Goal: Task Accomplishment & Management: Use online tool/utility

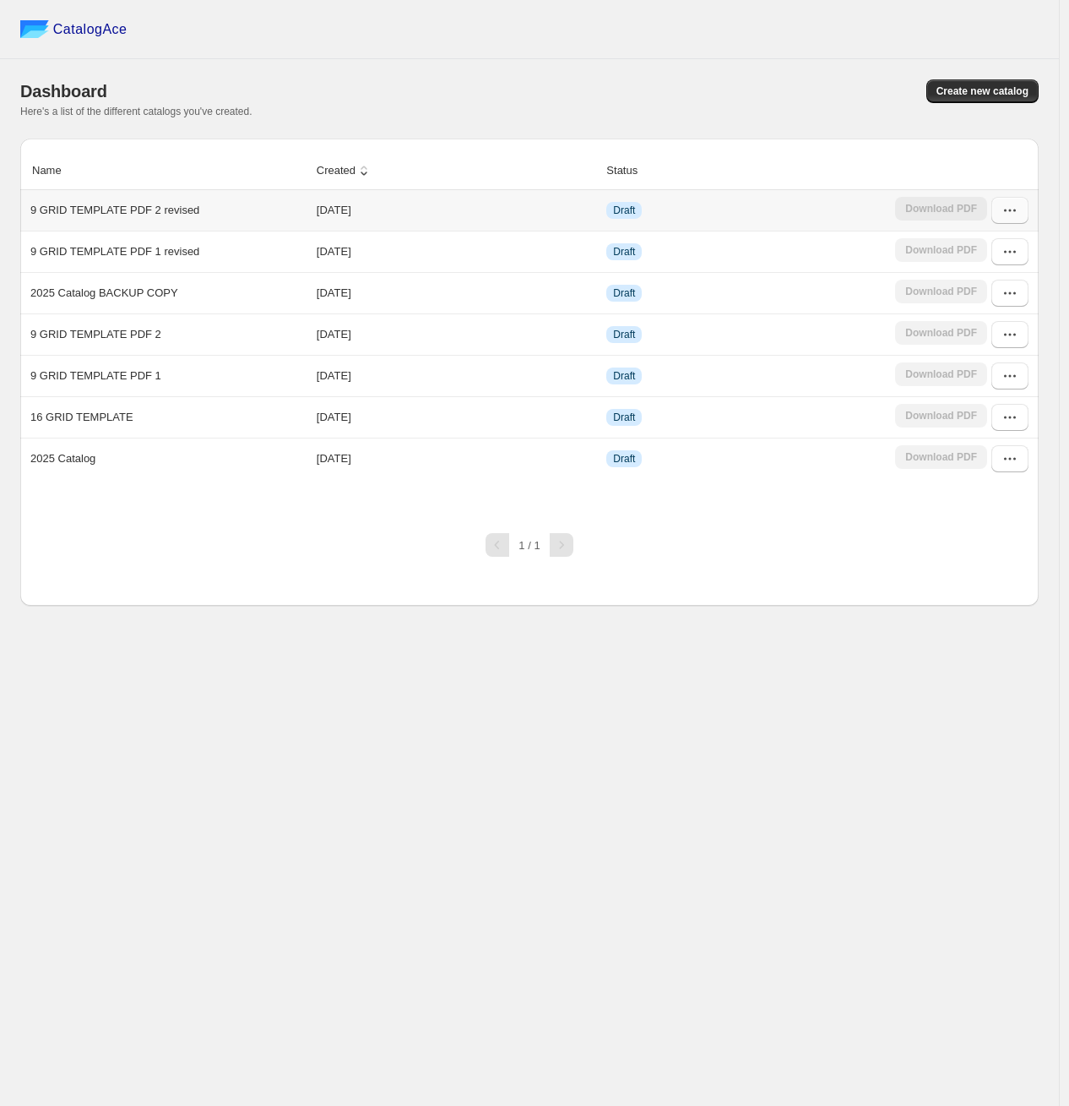
click at [1004, 214] on icon "button" at bounding box center [1010, 210] width 17 height 17
click at [974, 331] on span "Edit" at bounding box center [968, 333] width 19 height 13
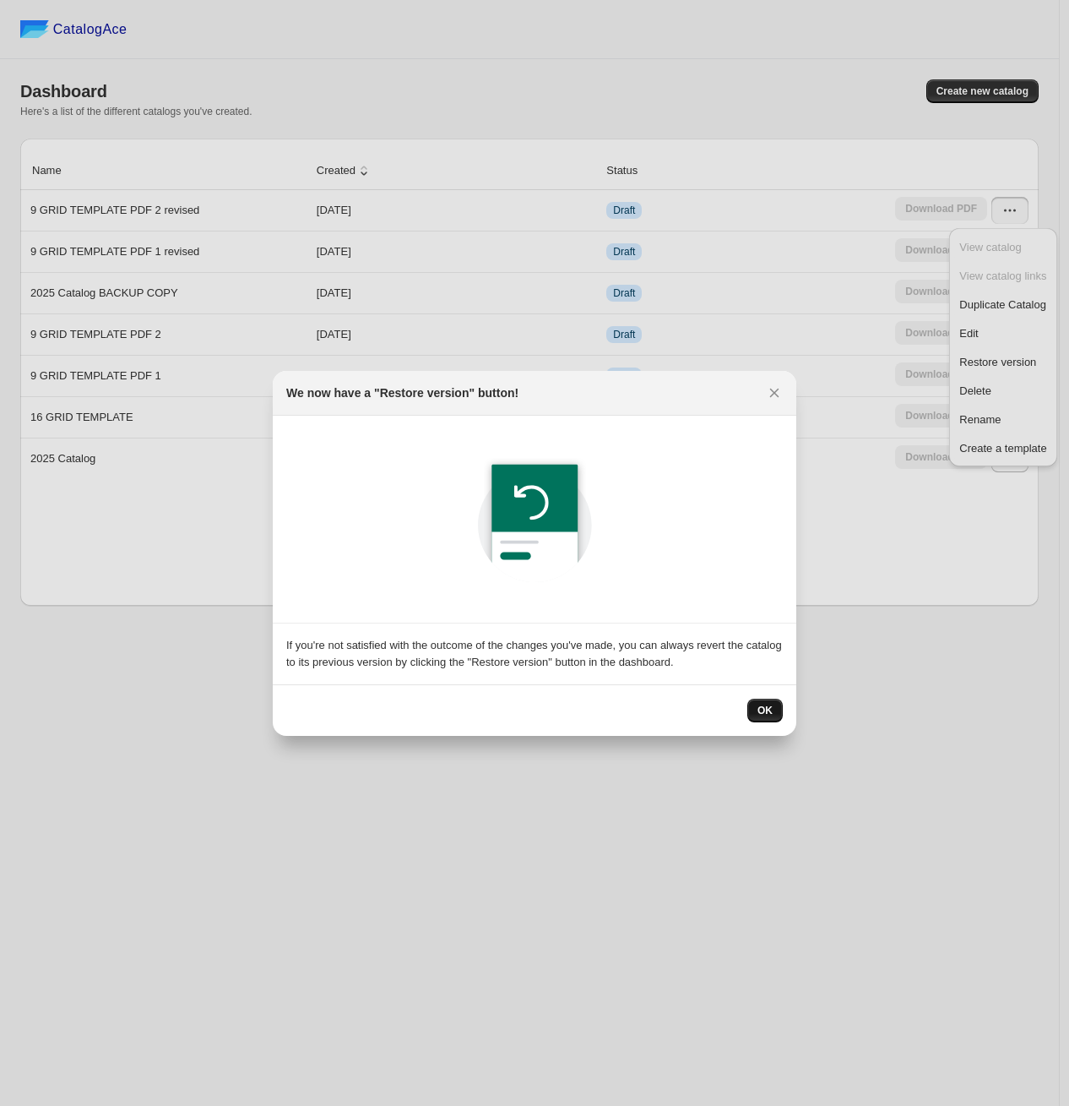
click at [766, 712] on span "OK" at bounding box center [765, 711] width 15 height 14
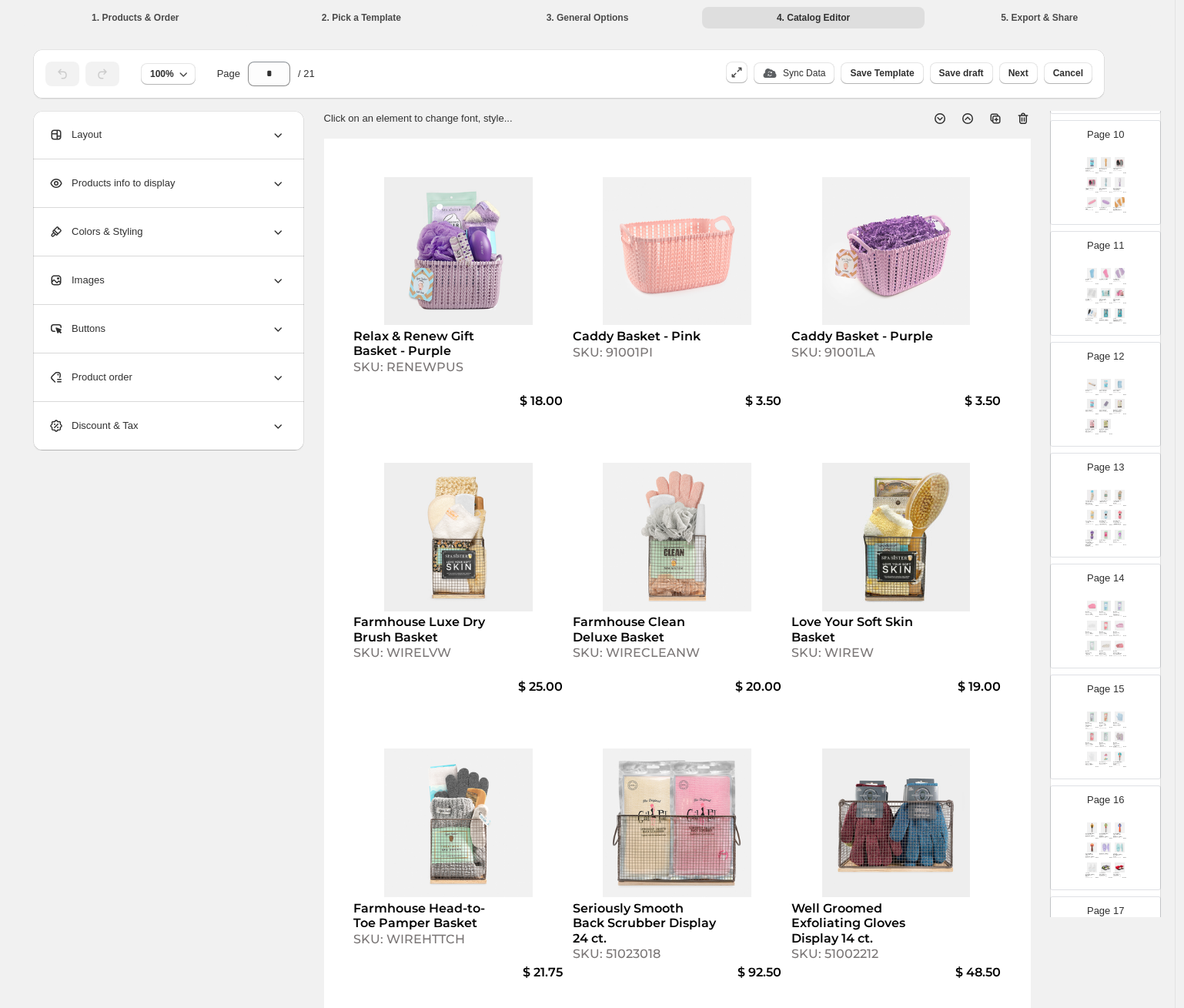
scroll to position [1623, 0]
click at [973, 602] on div "Regular Gauze Spa Sponge 80g - WHITE SKU: 11013WS" at bounding box center [1119, 600] width 13 height 4
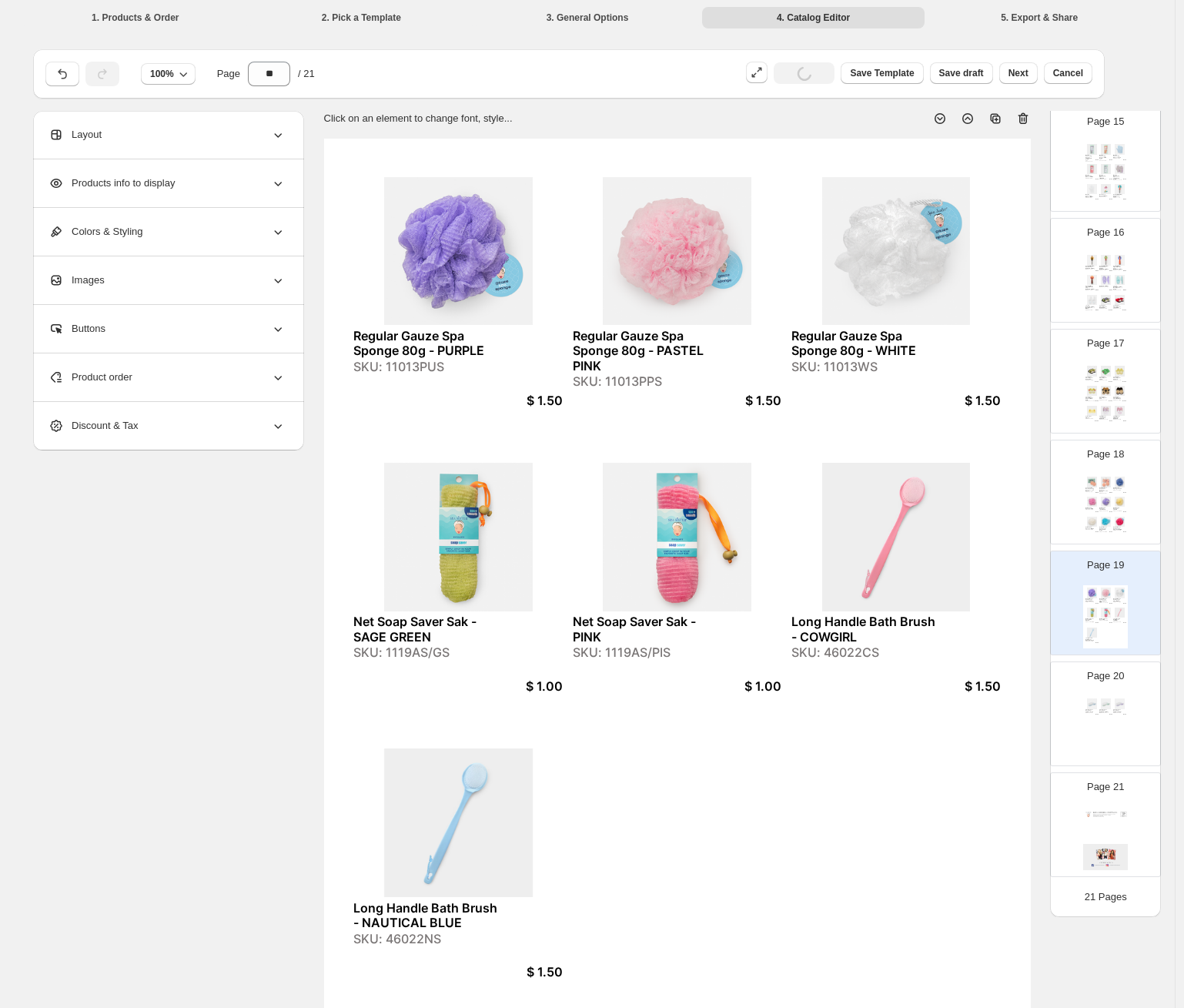
click at [973, 497] on img at bounding box center [1119, 501] width 13 height 10
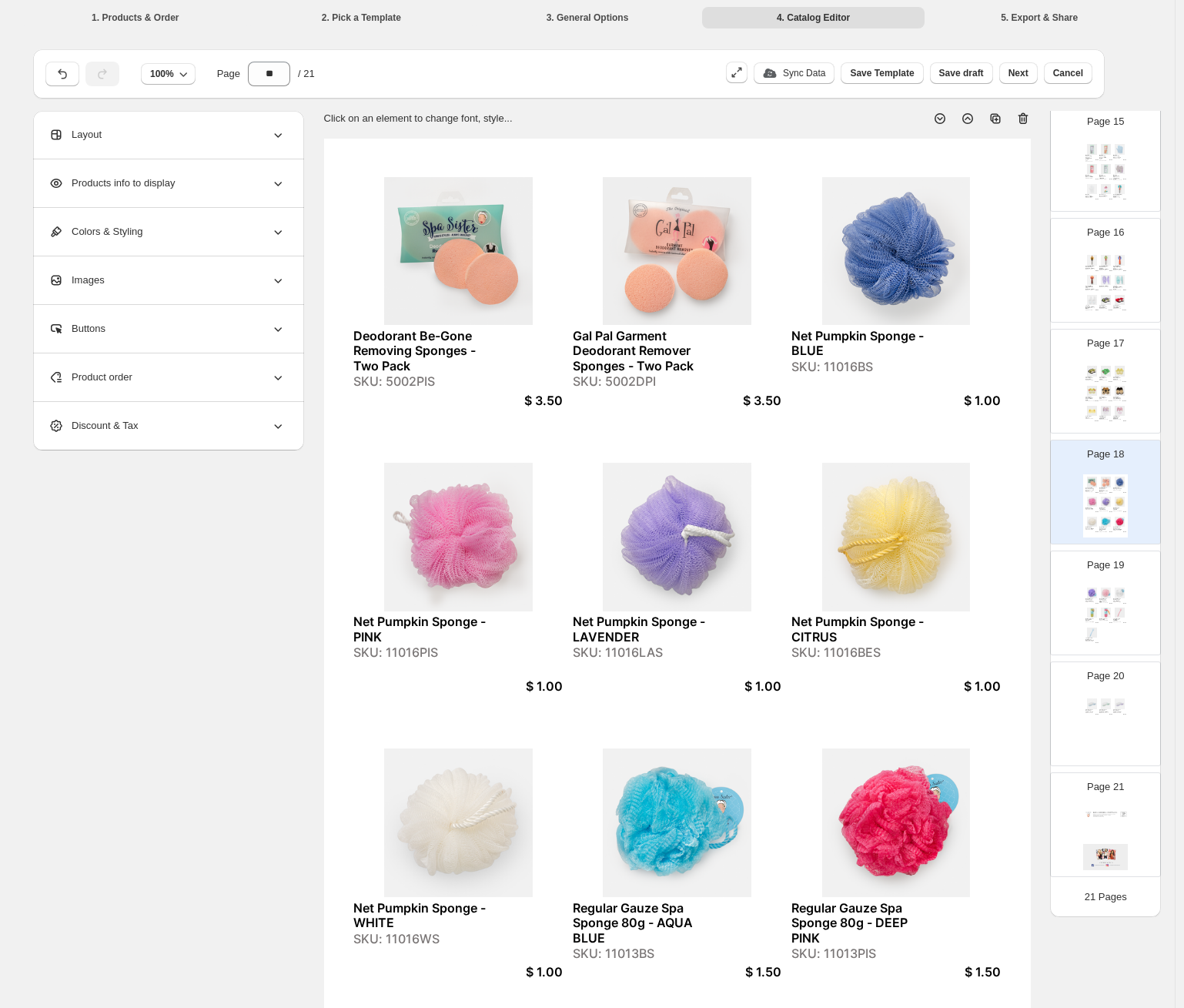
click at [549, 422] on div "Deodorant Be-Gone Removing Sponges - Two Pack SKU: 5002PIS $ 3.50 Gal Pal Garme…" at bounding box center [677, 595] width 706 height 914
click at [250, 384] on div "Product order" at bounding box center [167, 377] width 237 height 47
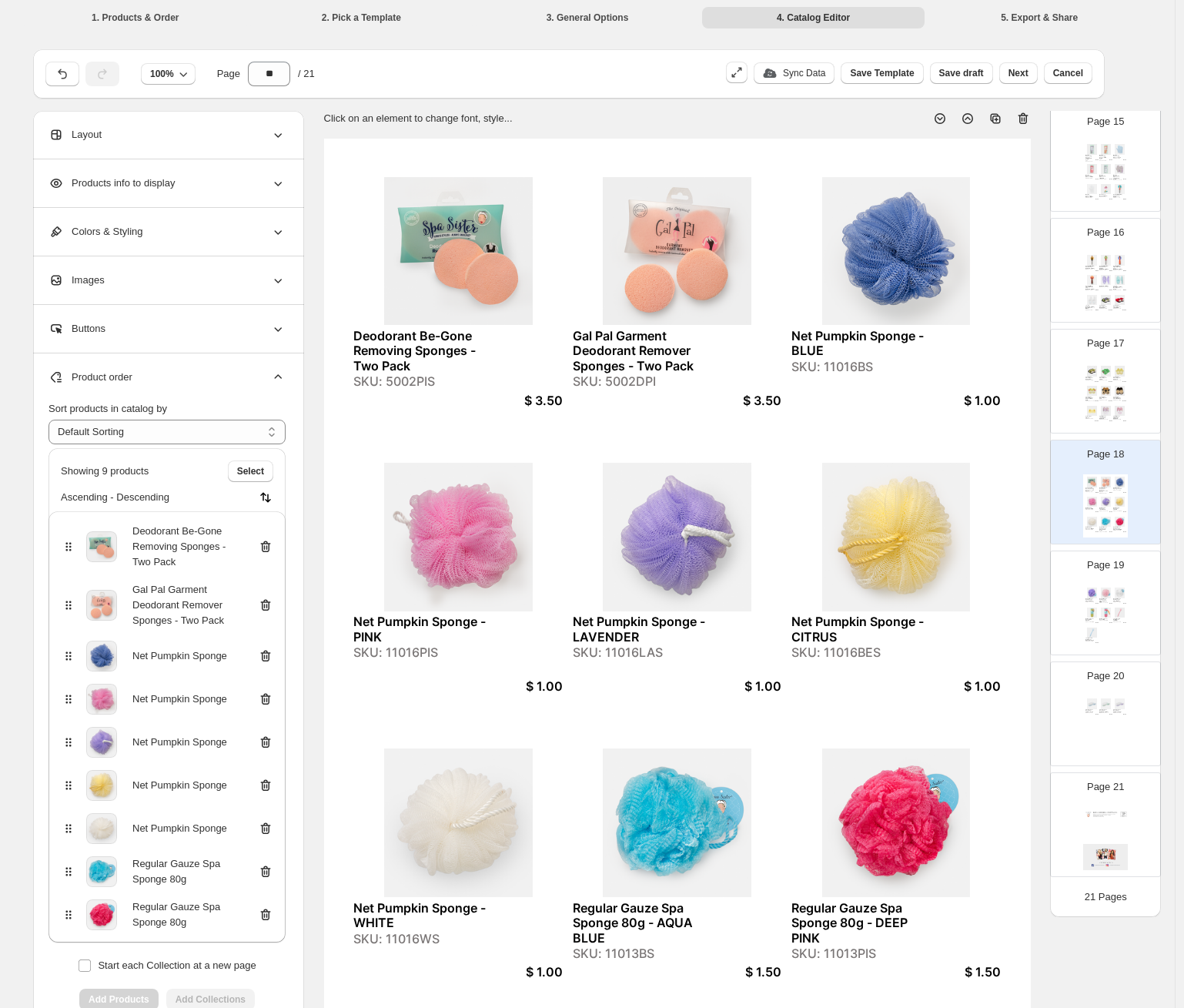
click at [265, 656] on icon at bounding box center [265, 656] width 10 height 12
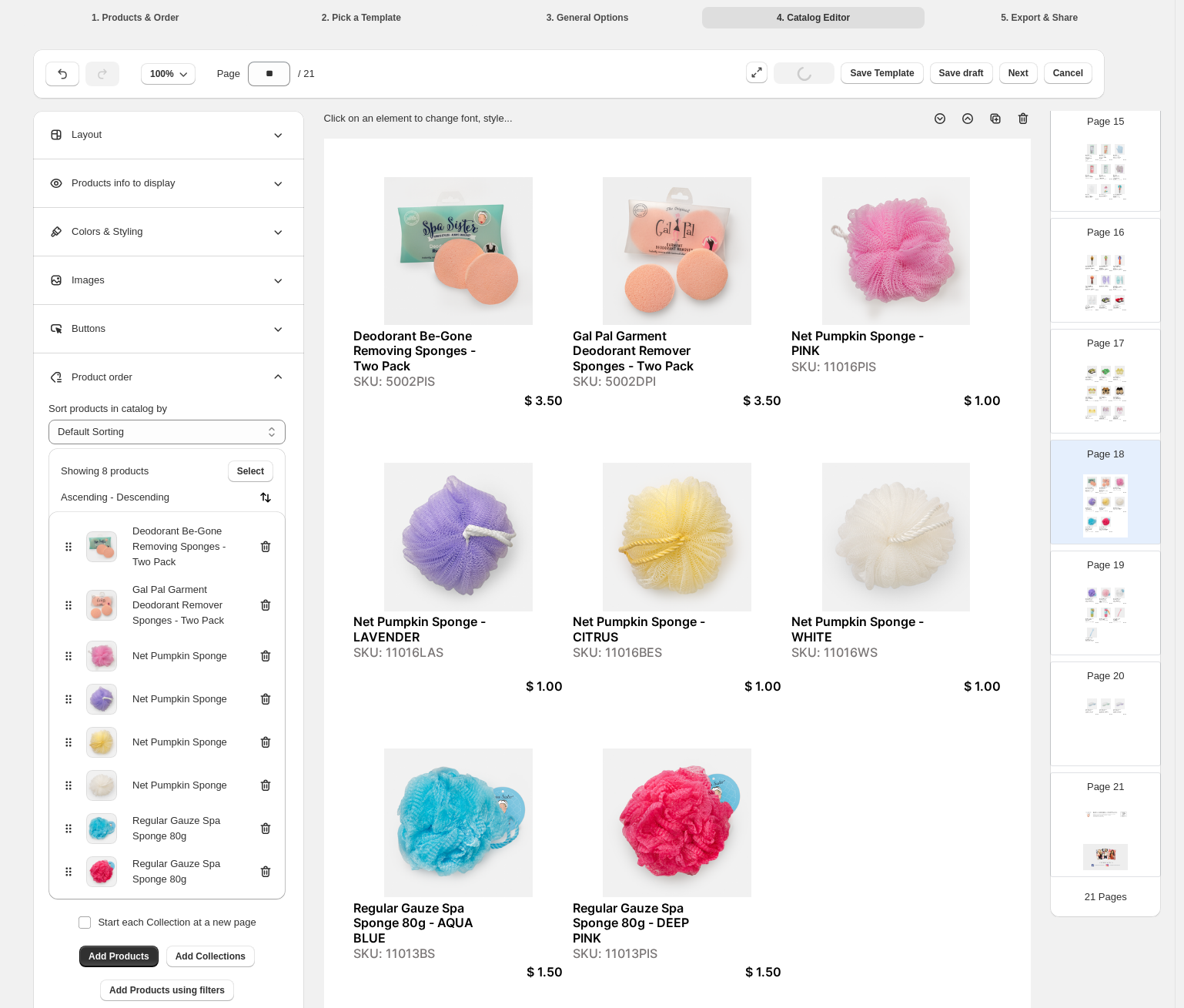
click at [268, 656] on icon at bounding box center [267, 656] width 2 height 5
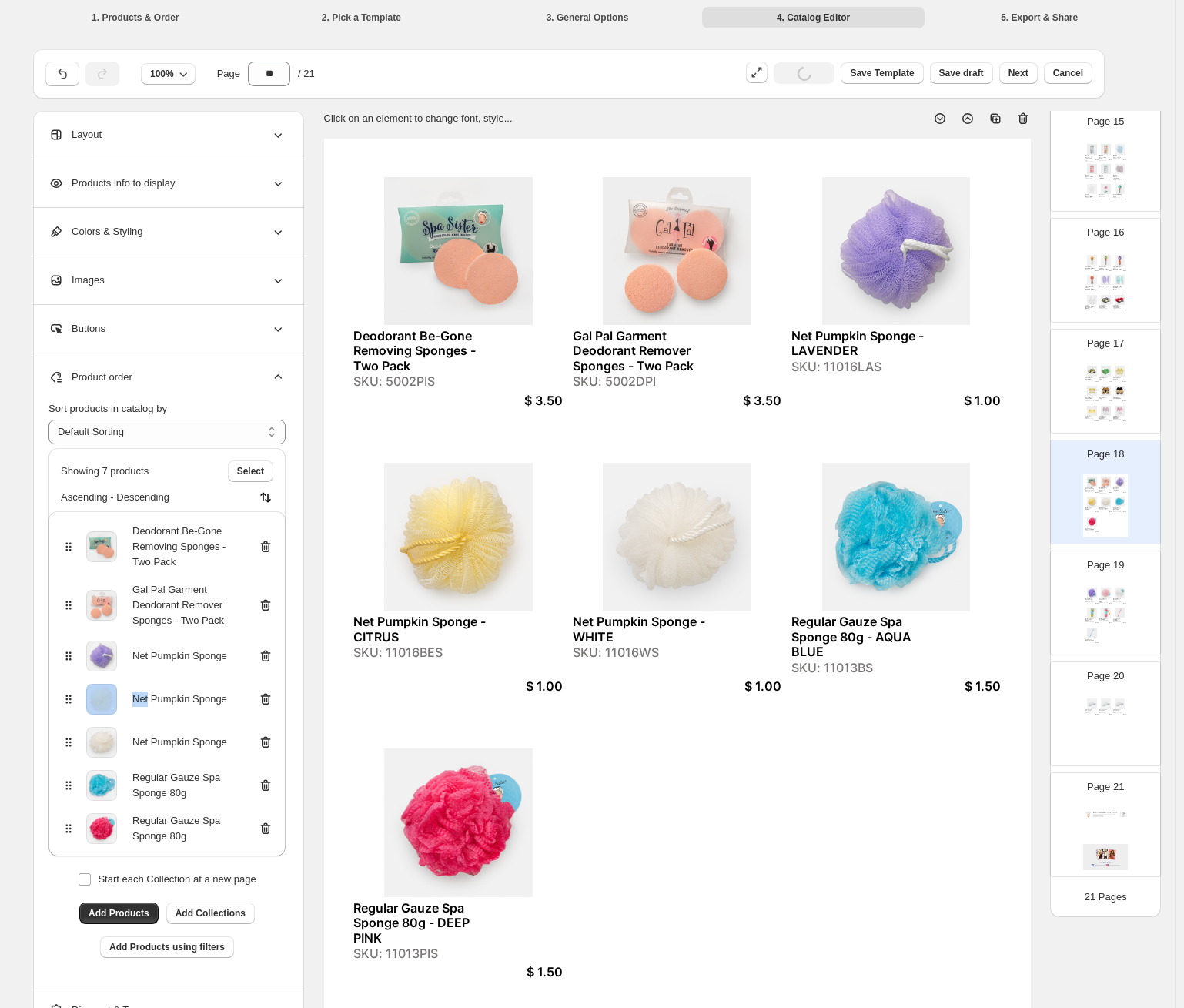
click at [268, 656] on icon at bounding box center [267, 656] width 2 height 5
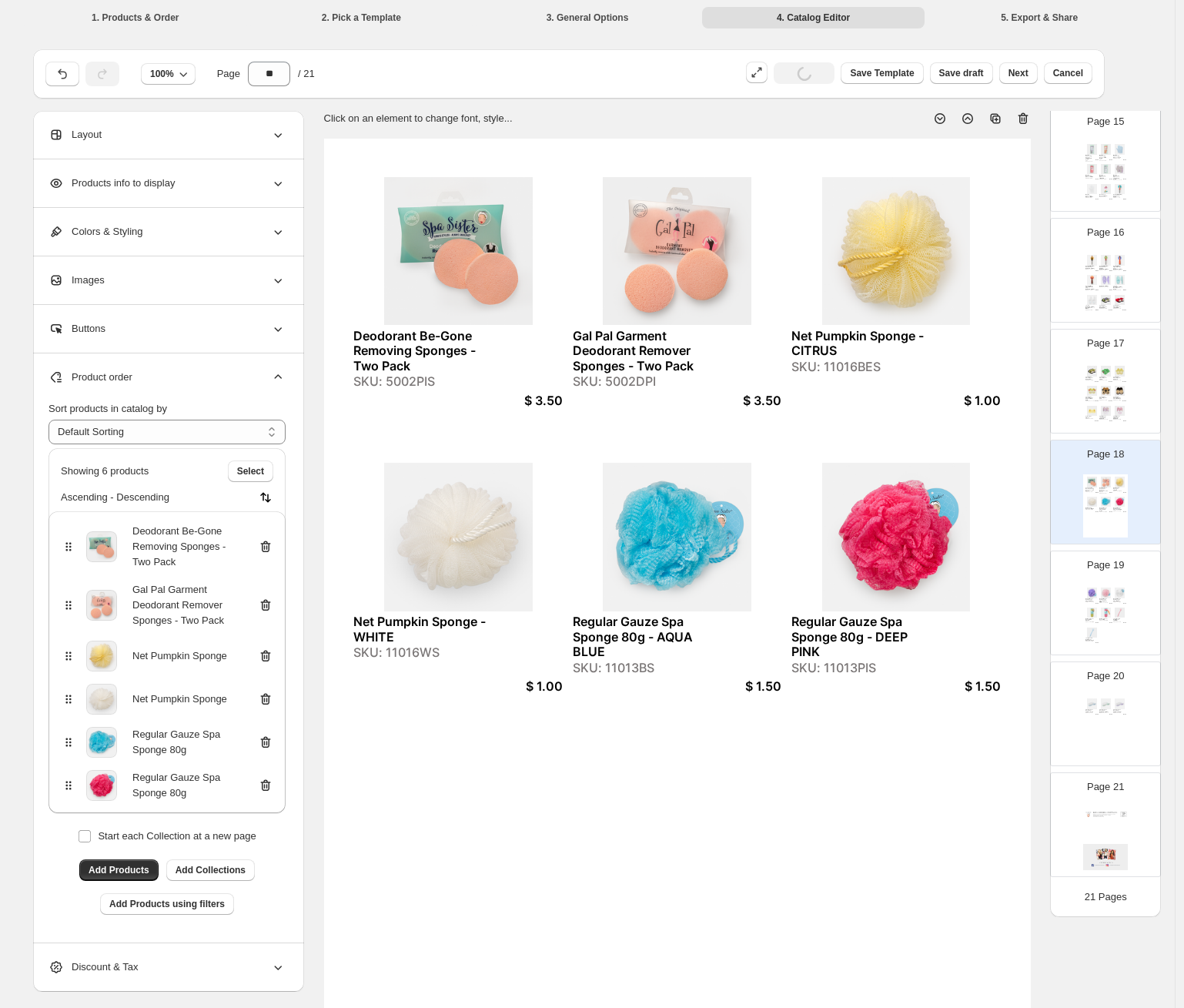
click at [268, 656] on icon at bounding box center [267, 656] width 2 height 5
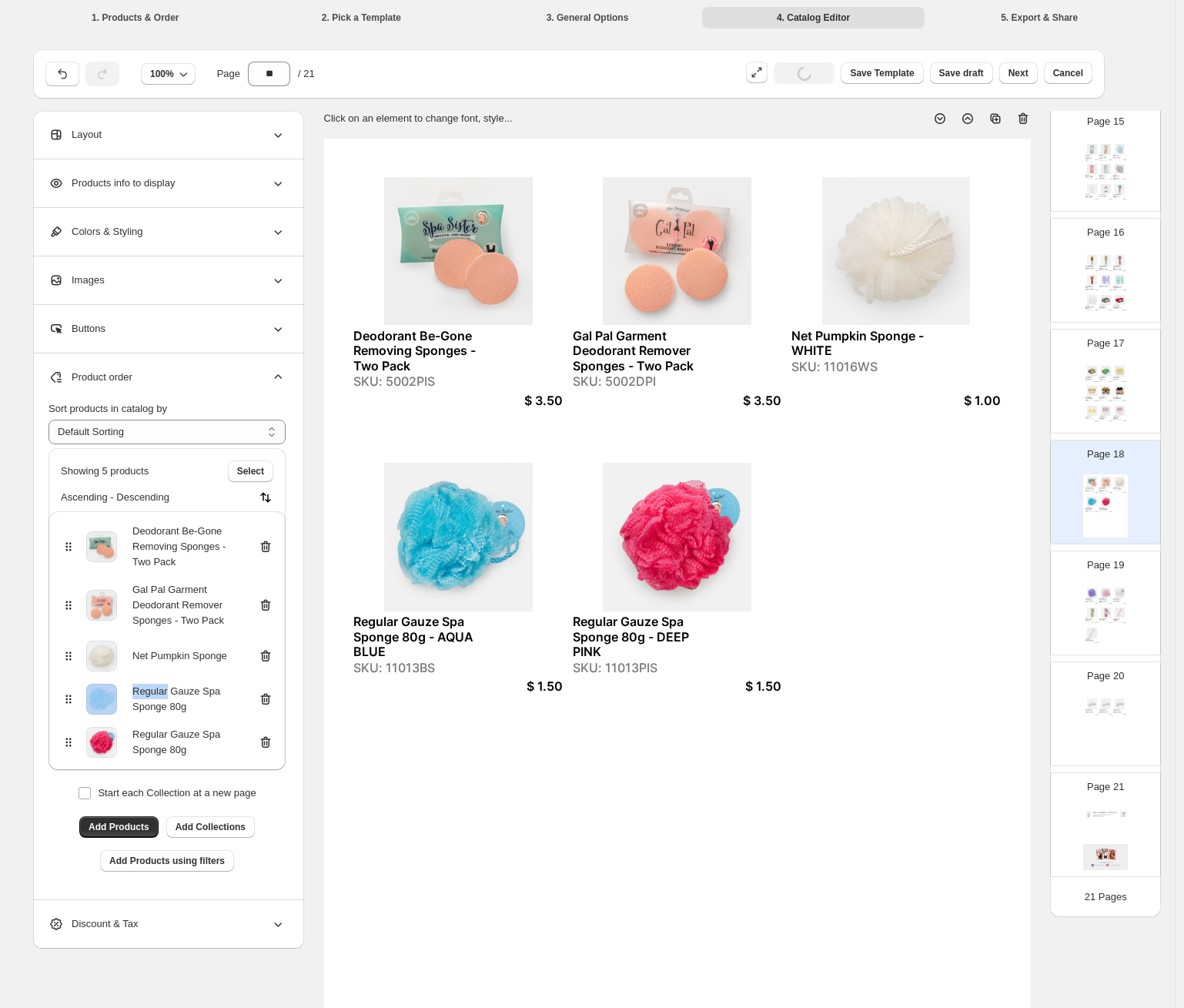
click at [268, 656] on icon at bounding box center [267, 656] width 2 height 5
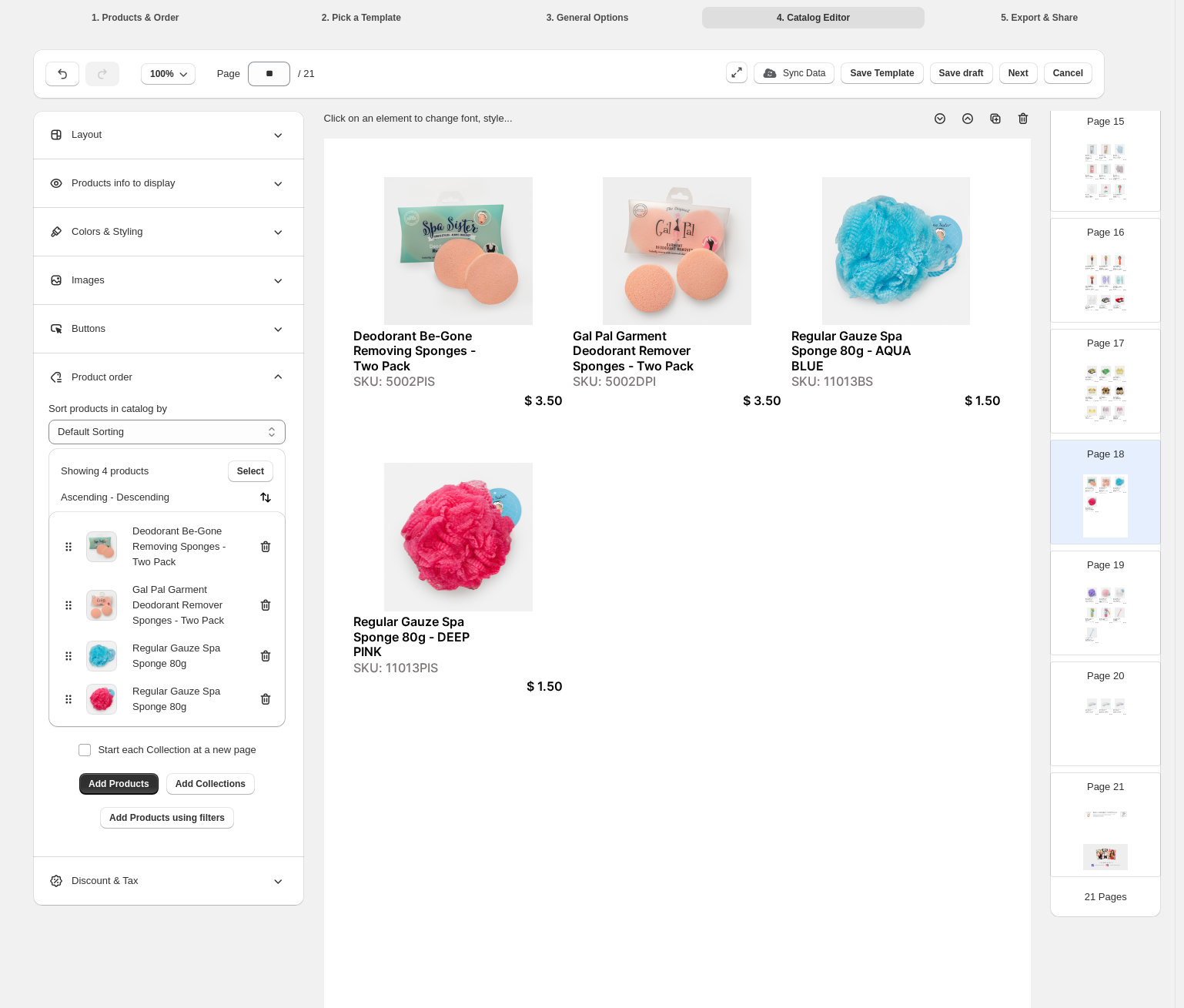
click at [271, 656] on icon at bounding box center [265, 655] width 15 height 15
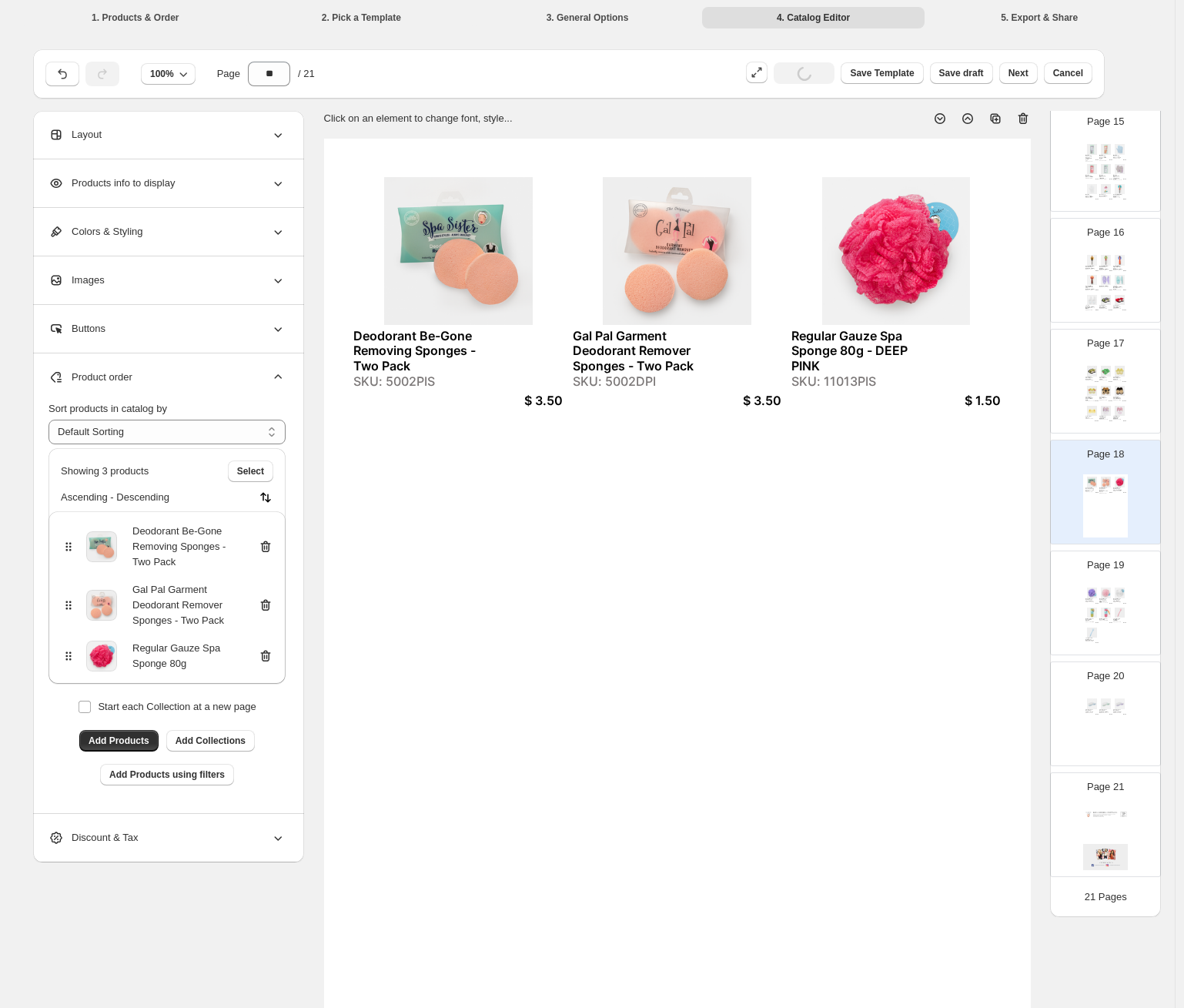
click at [271, 656] on icon at bounding box center [265, 655] width 15 height 15
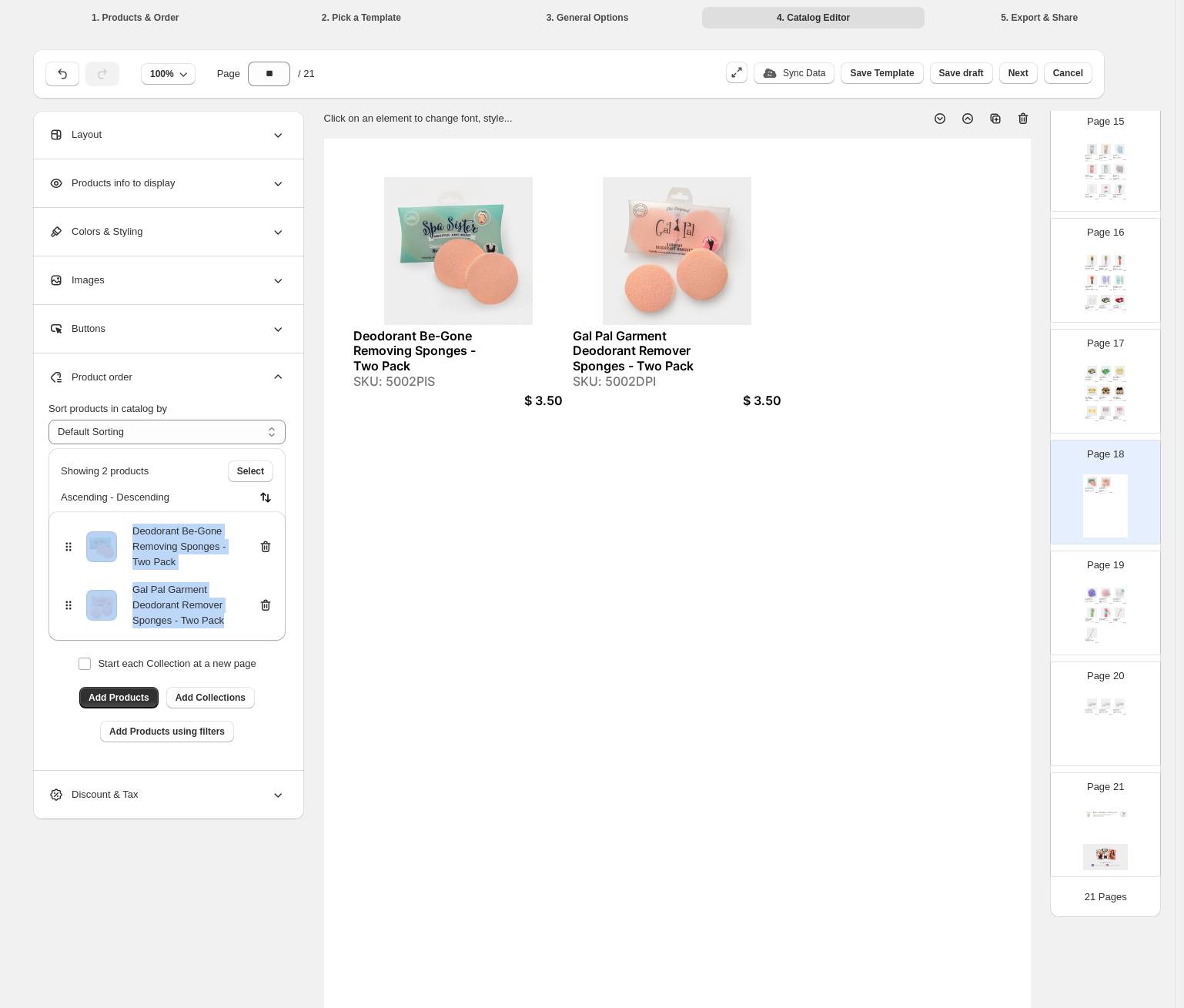
click at [973, 604] on div "Regular Gauze Spa Sponge 80g - PURPLE SKU: 11013PUS $ 1.50 Regular Gauze Spa Sp…" at bounding box center [1105, 616] width 45 height 63
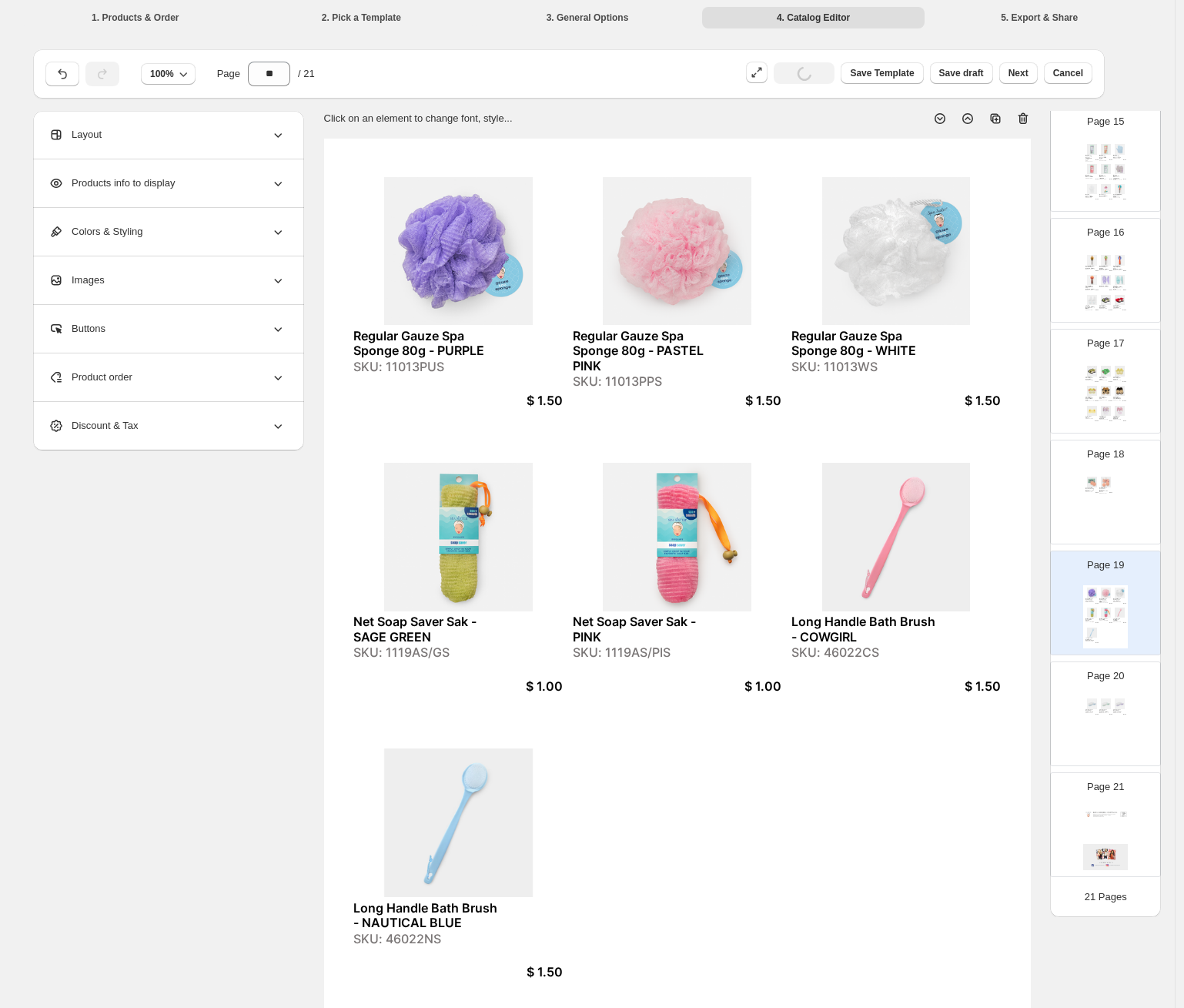
click at [252, 369] on div "Product order" at bounding box center [167, 377] width 237 height 47
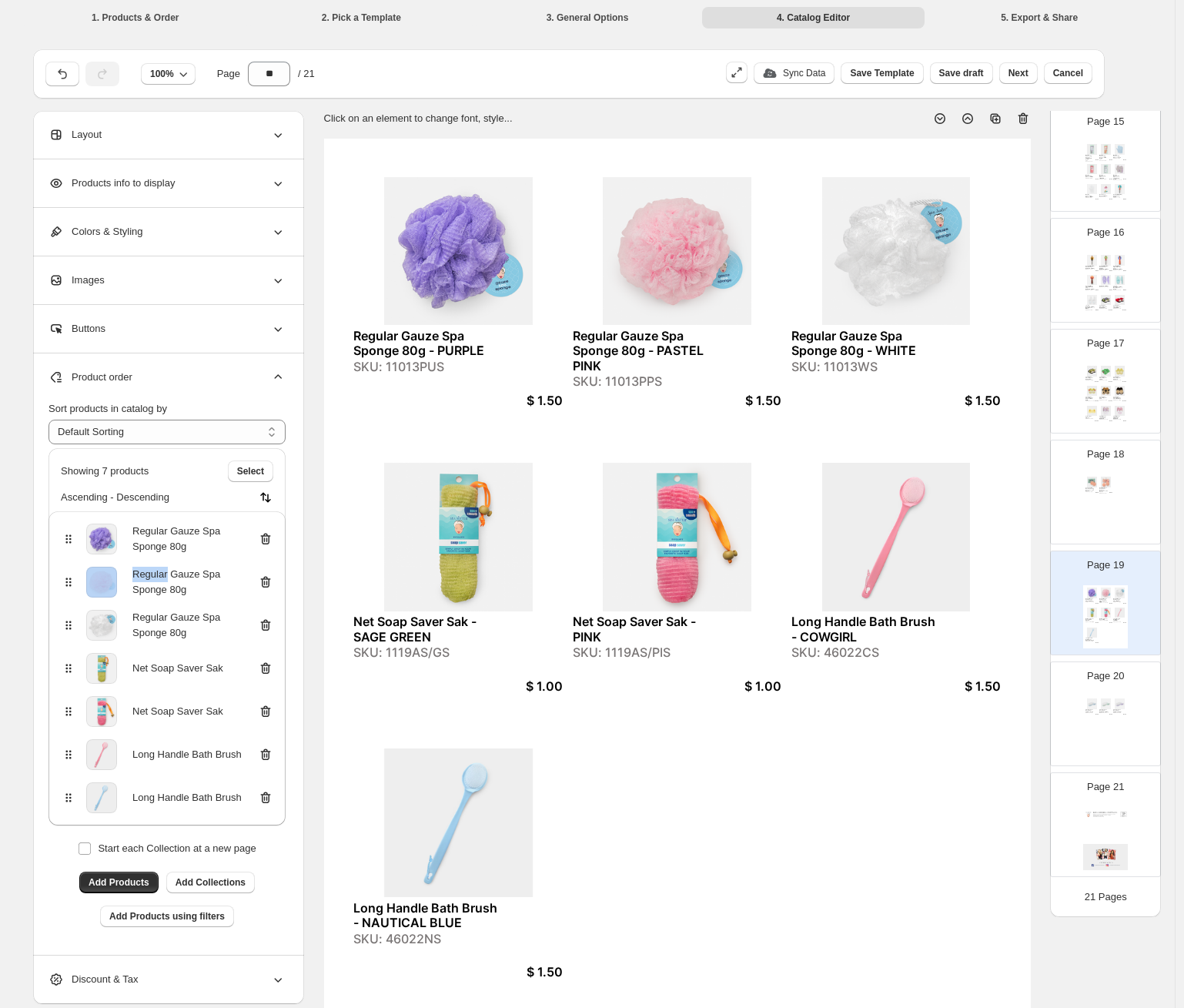
click at [265, 537] on icon at bounding box center [265, 539] width 15 height 15
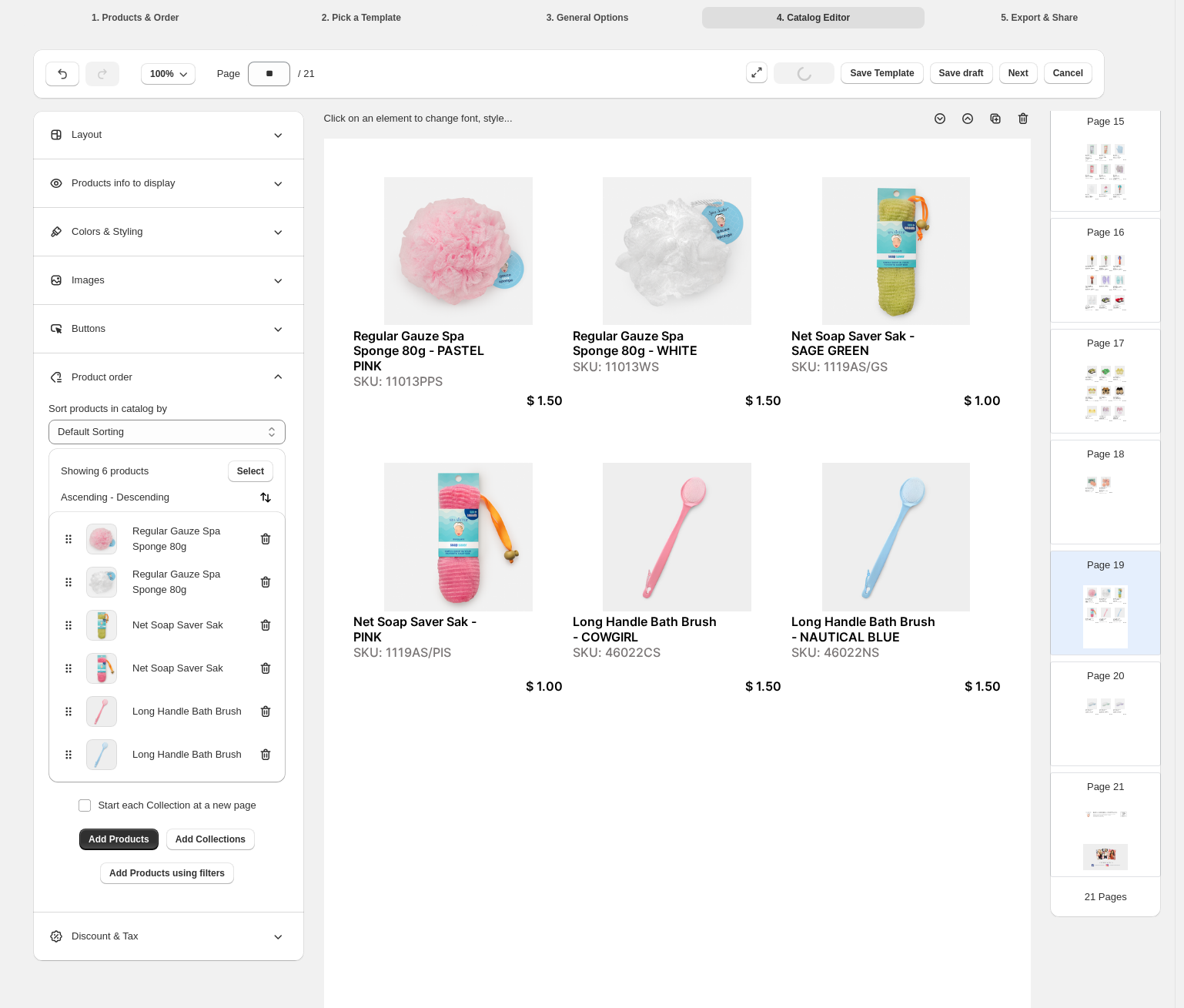
click at [266, 538] on icon at bounding box center [265, 539] width 10 height 12
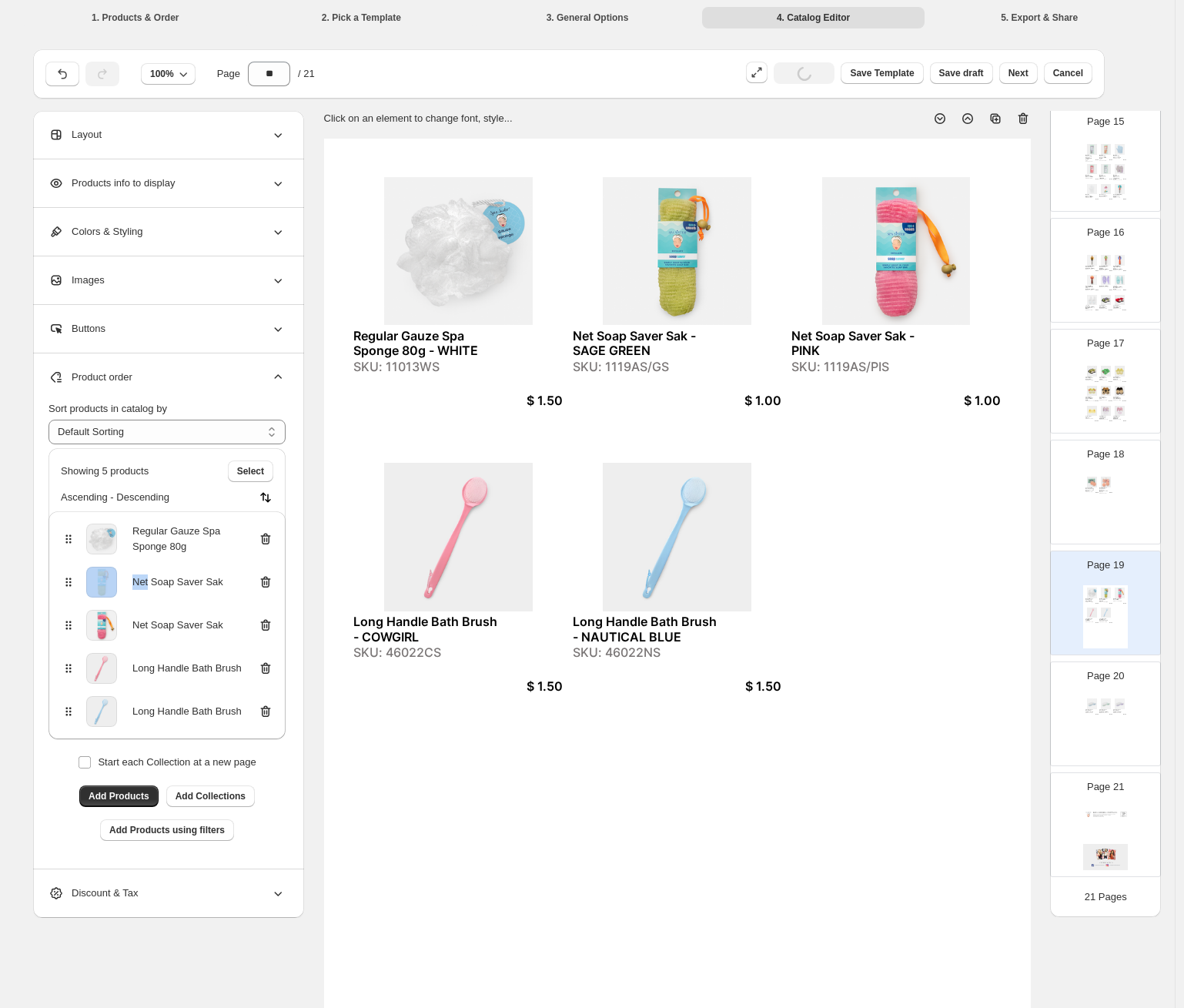
click at [266, 538] on icon at bounding box center [265, 539] width 10 height 12
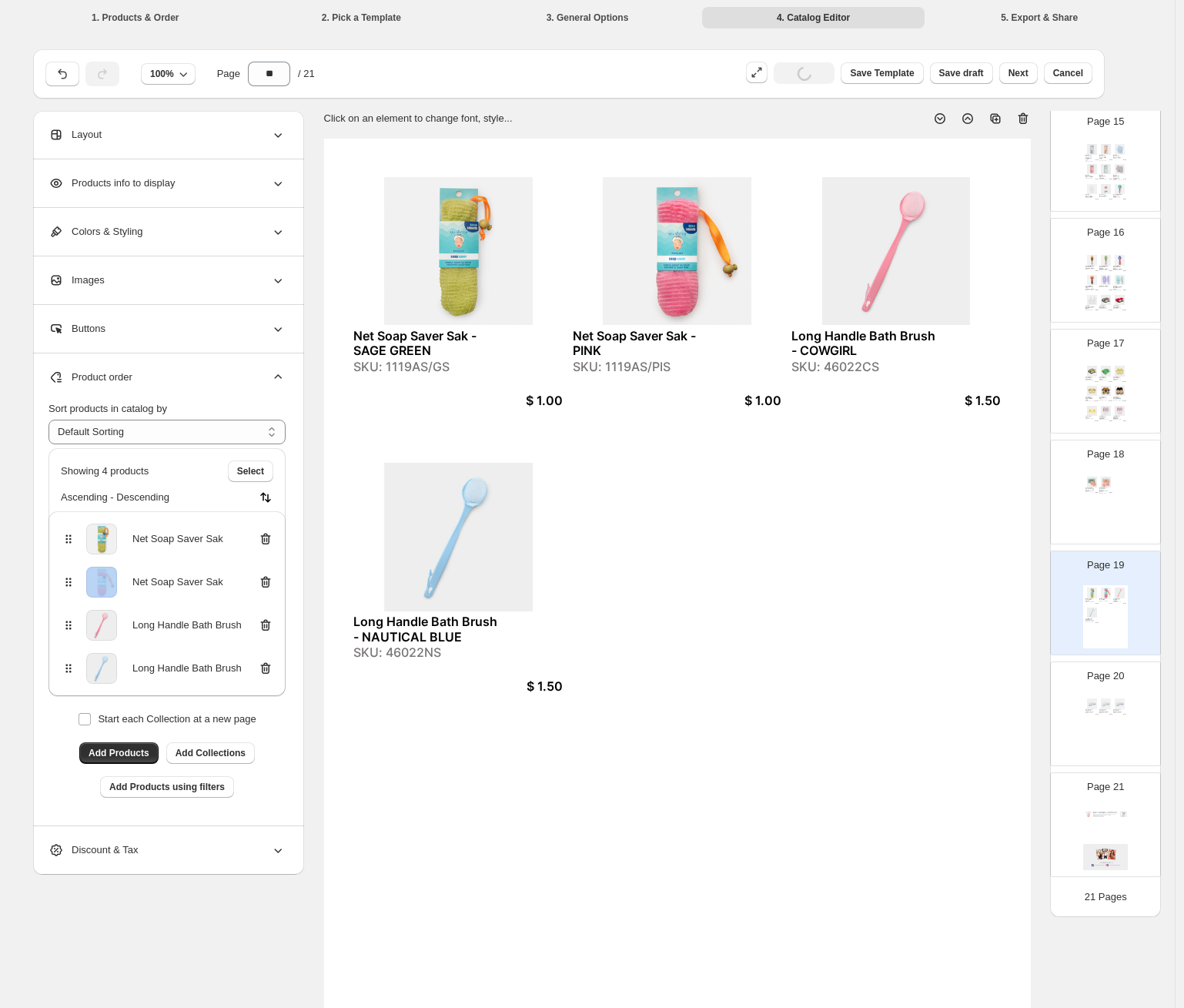
click at [266, 538] on icon at bounding box center [265, 539] width 10 height 12
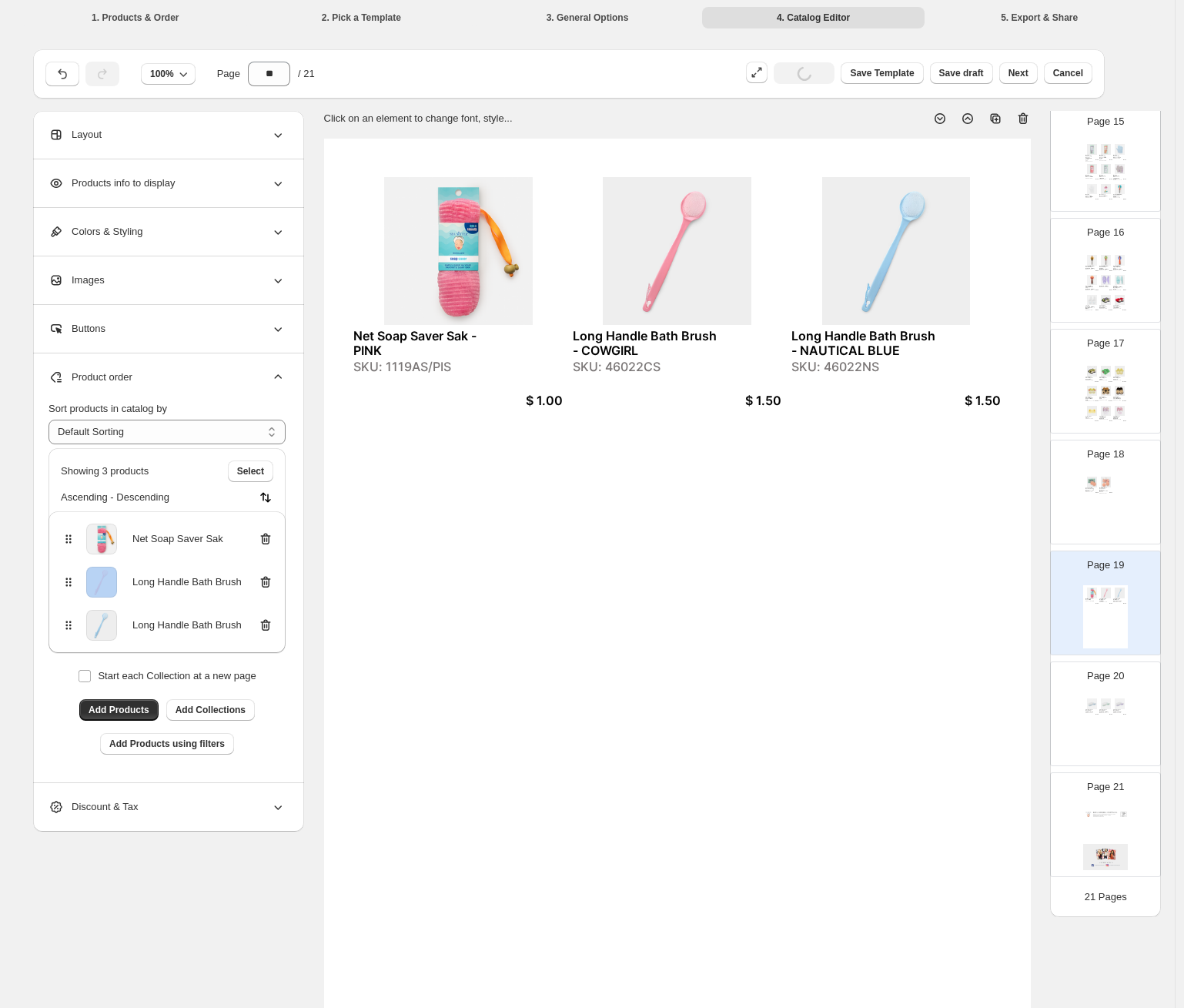
click at [266, 538] on icon at bounding box center [265, 539] width 10 height 12
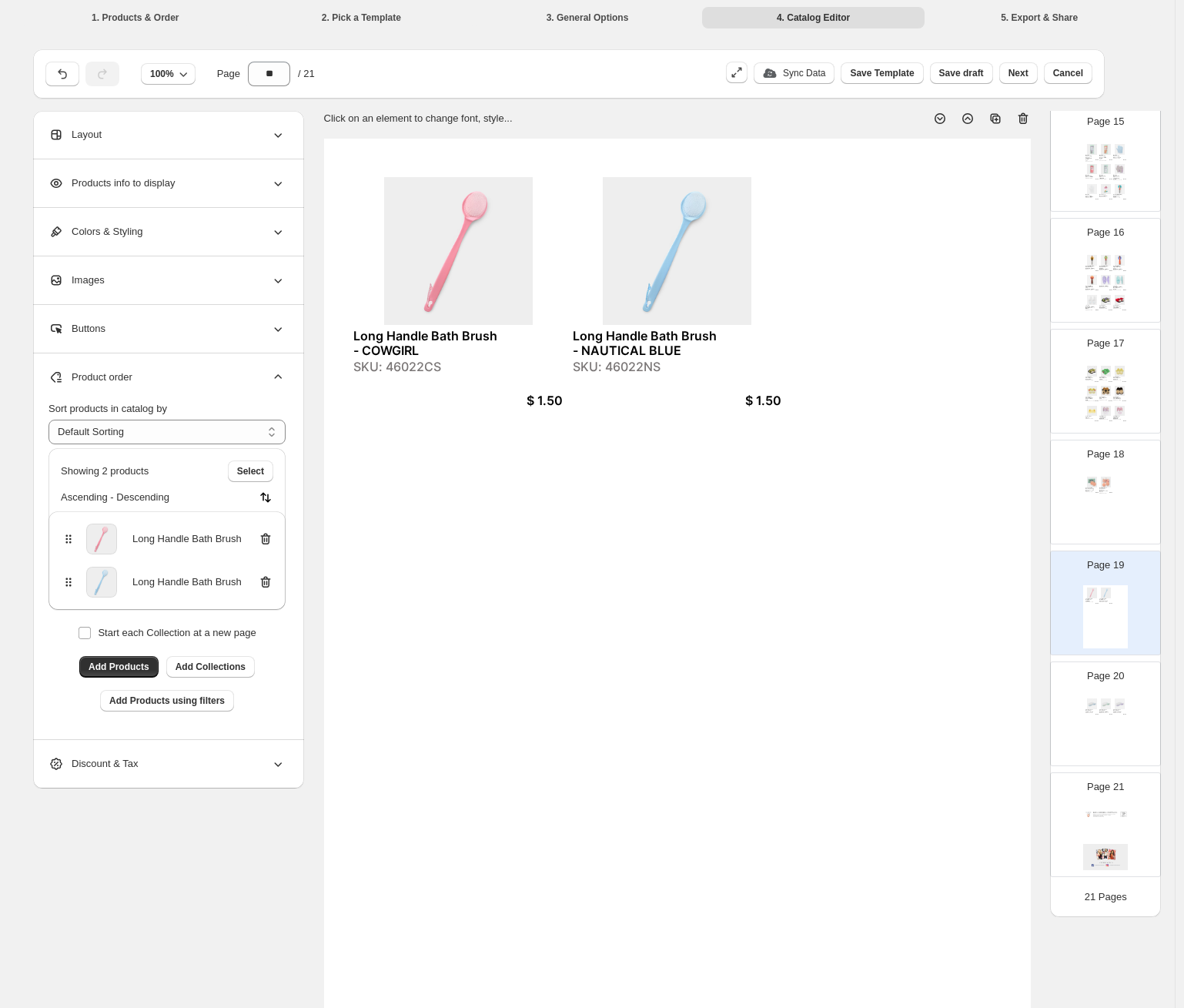
click at [973, 498] on div "Deodorant Be-Gone Removing Sponges - Two Pack SKU: 5002PIS $ 3.50 Gal Pal Garme…" at bounding box center [1105, 505] width 45 height 63
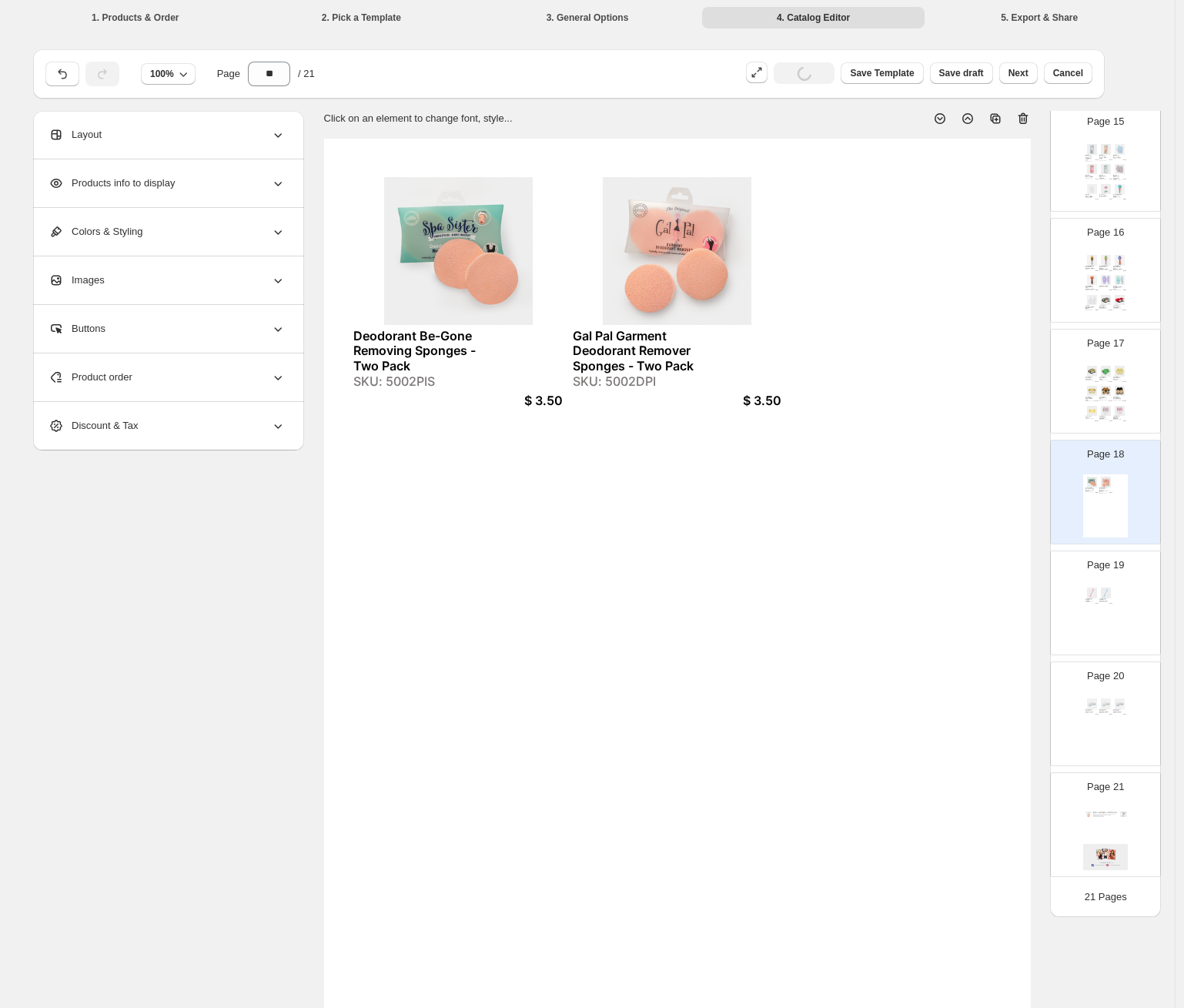
click at [973, 591] on div "Long Handle Bath Brush - COWGIRL SKU: 46022CS $ 1.50 Long Handle Bath Brush - N…" at bounding box center [1105, 616] width 45 height 63
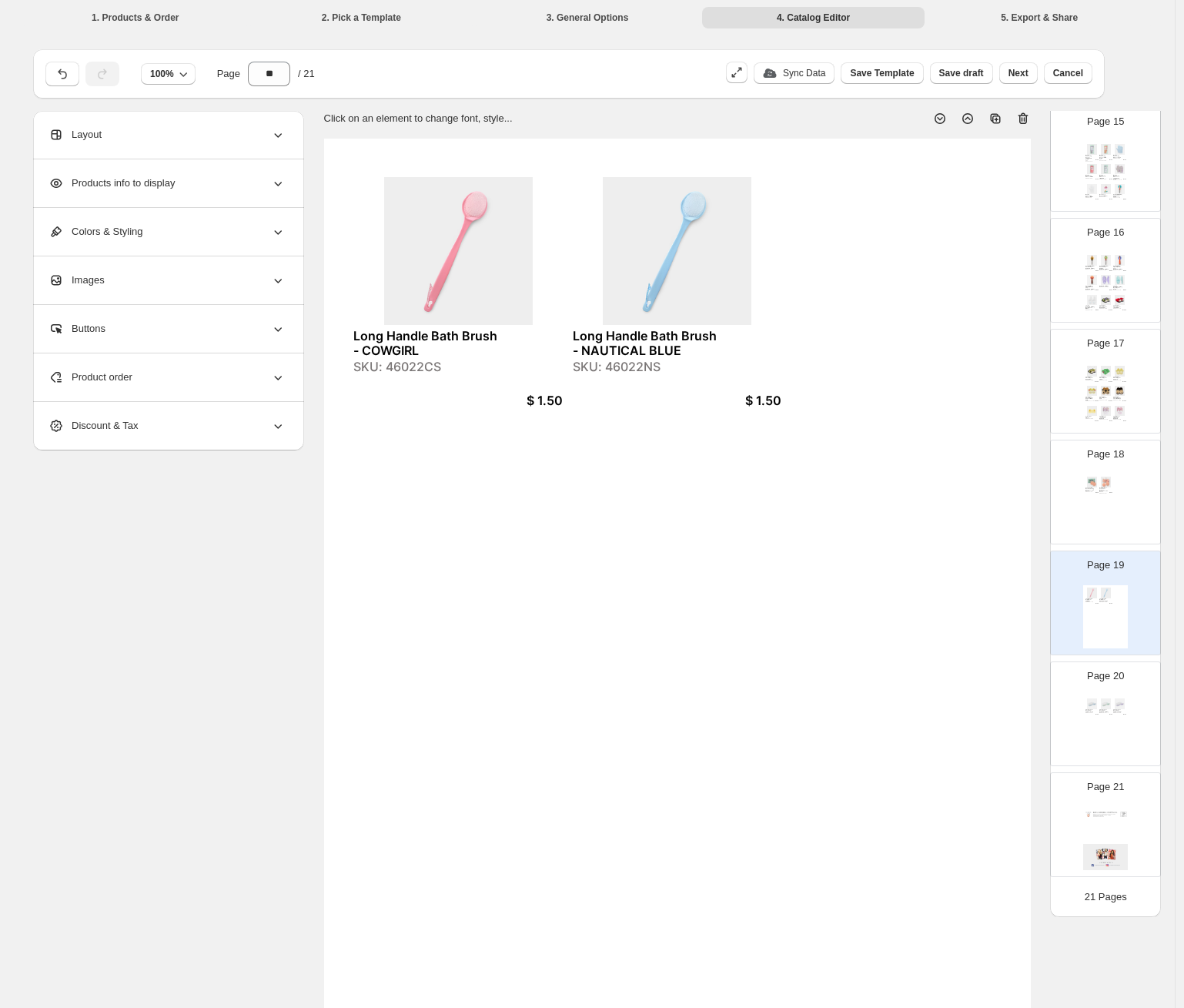
click at [973, 502] on div "Deodorant Be-Gone Removing Sponges - Two Pack SKU: 5002PIS $ 3.50 Gal Pal Garme…" at bounding box center [1105, 505] width 45 height 63
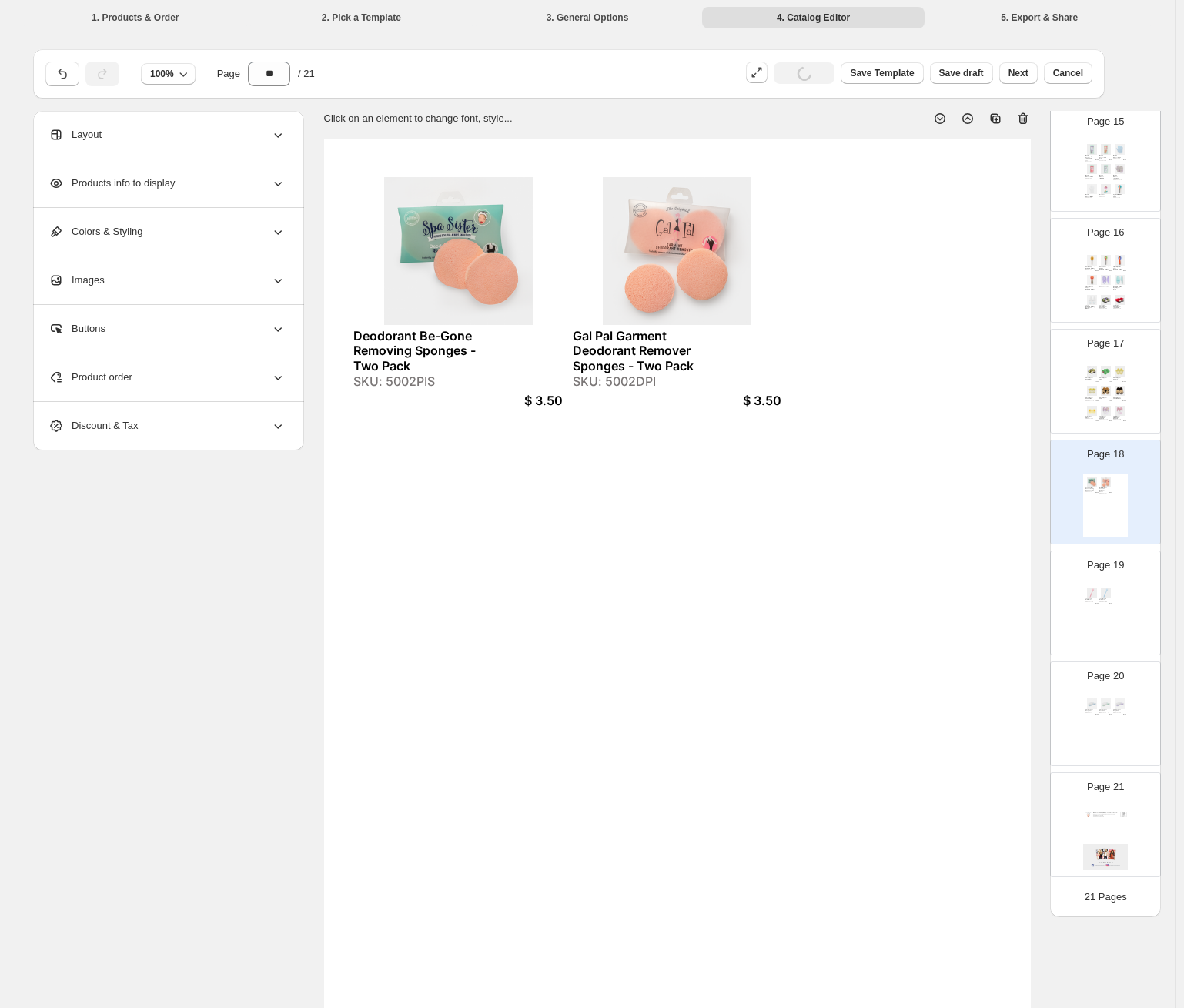
click at [973, 622] on div "Long Handle Bath Brush - COWGIRL SKU: 46022CS $ 1.50 Long Handle Bath Brush - N…" at bounding box center [1105, 616] width 45 height 63
type input "**"
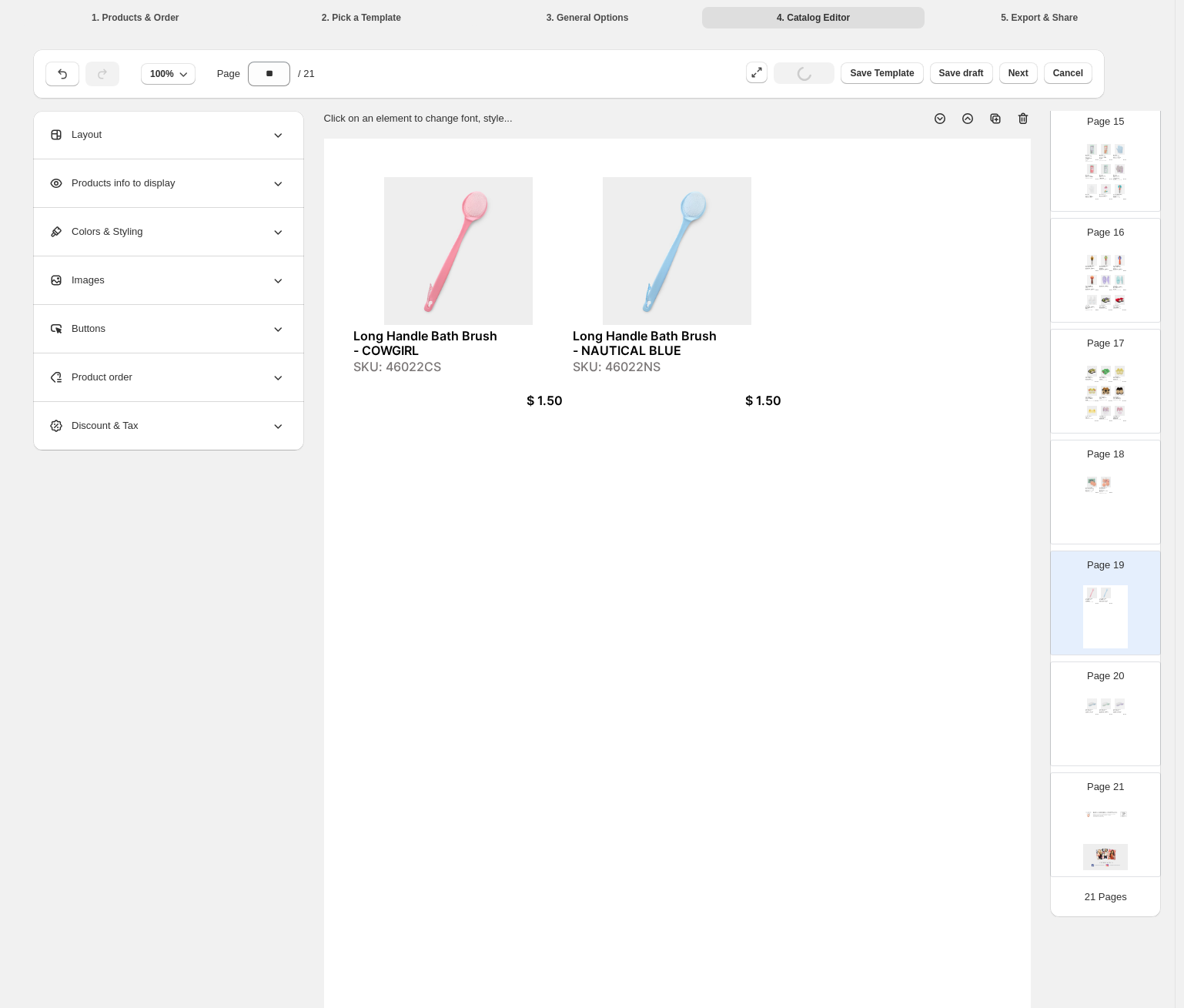
click at [425, 366] on div "SKU: 46022CS" at bounding box center [426, 366] width 144 height 15
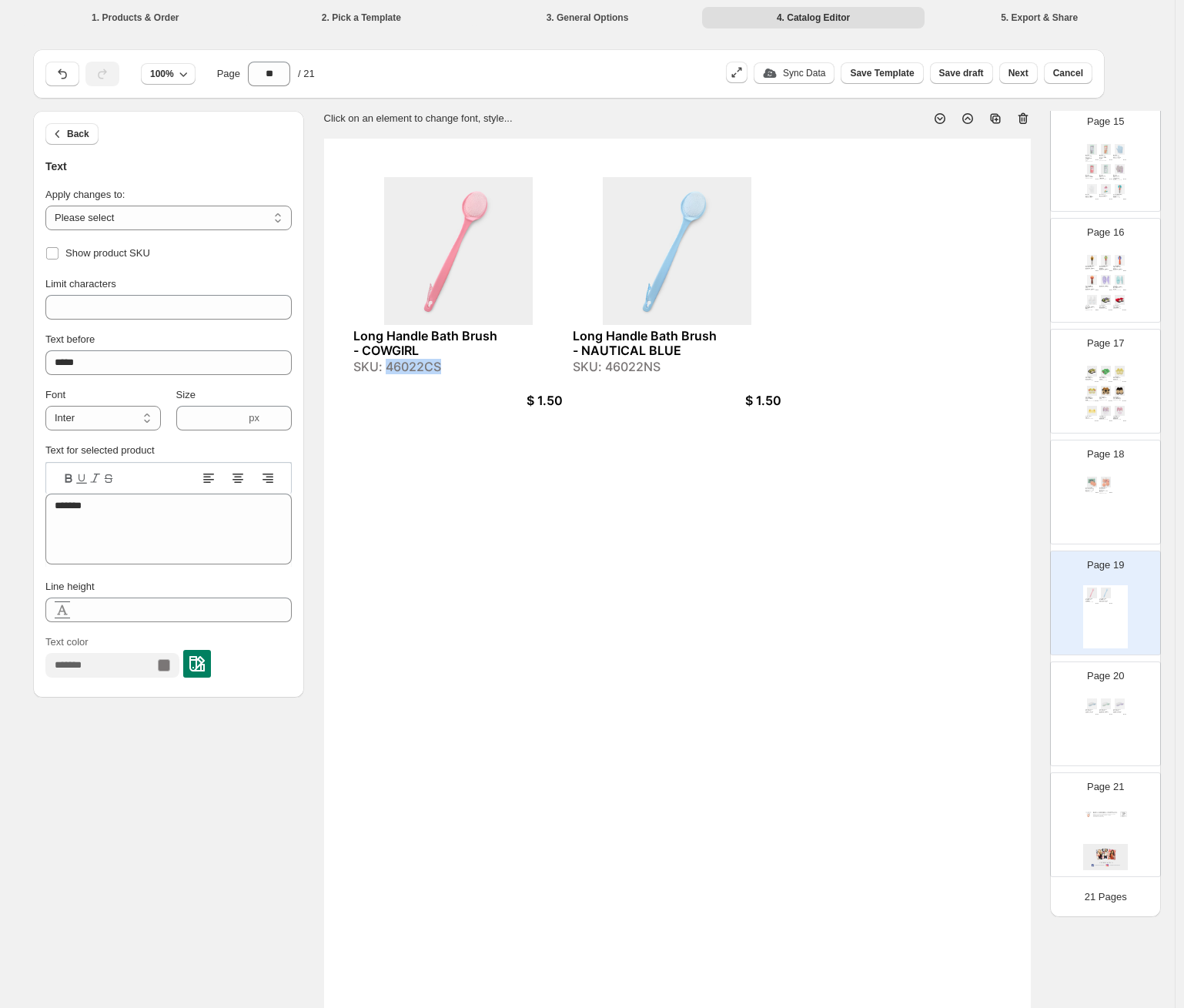
click at [425, 366] on div "SKU: 46022CS" at bounding box center [426, 366] width 144 height 15
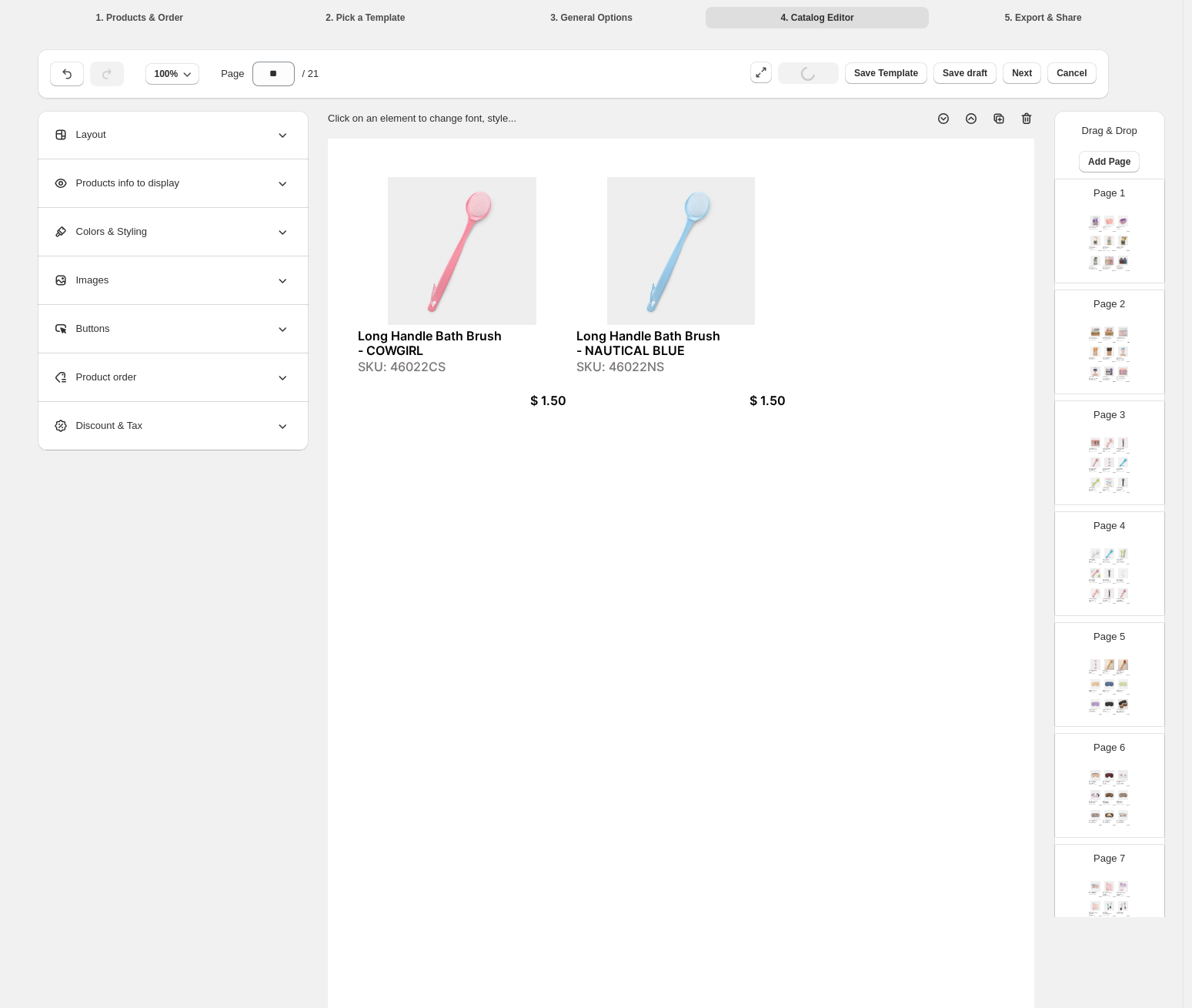
copy div "46022CS"
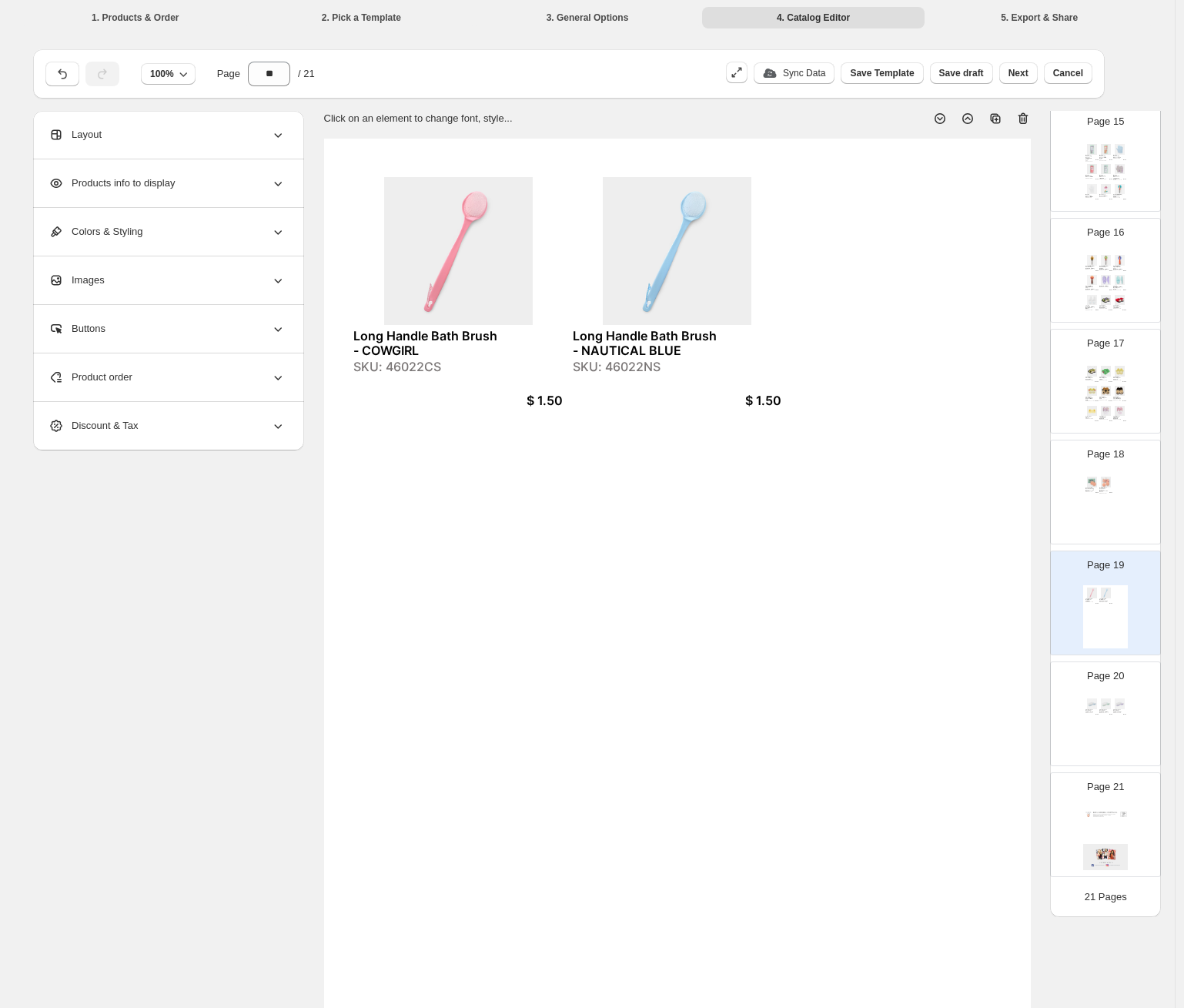
click at [973, 514] on div "Deodorant Be-Gone Removing Sponges - Two Pack SKU: 5002PIS $ 3.50 Gal Pal Garme…" at bounding box center [1105, 505] width 45 height 63
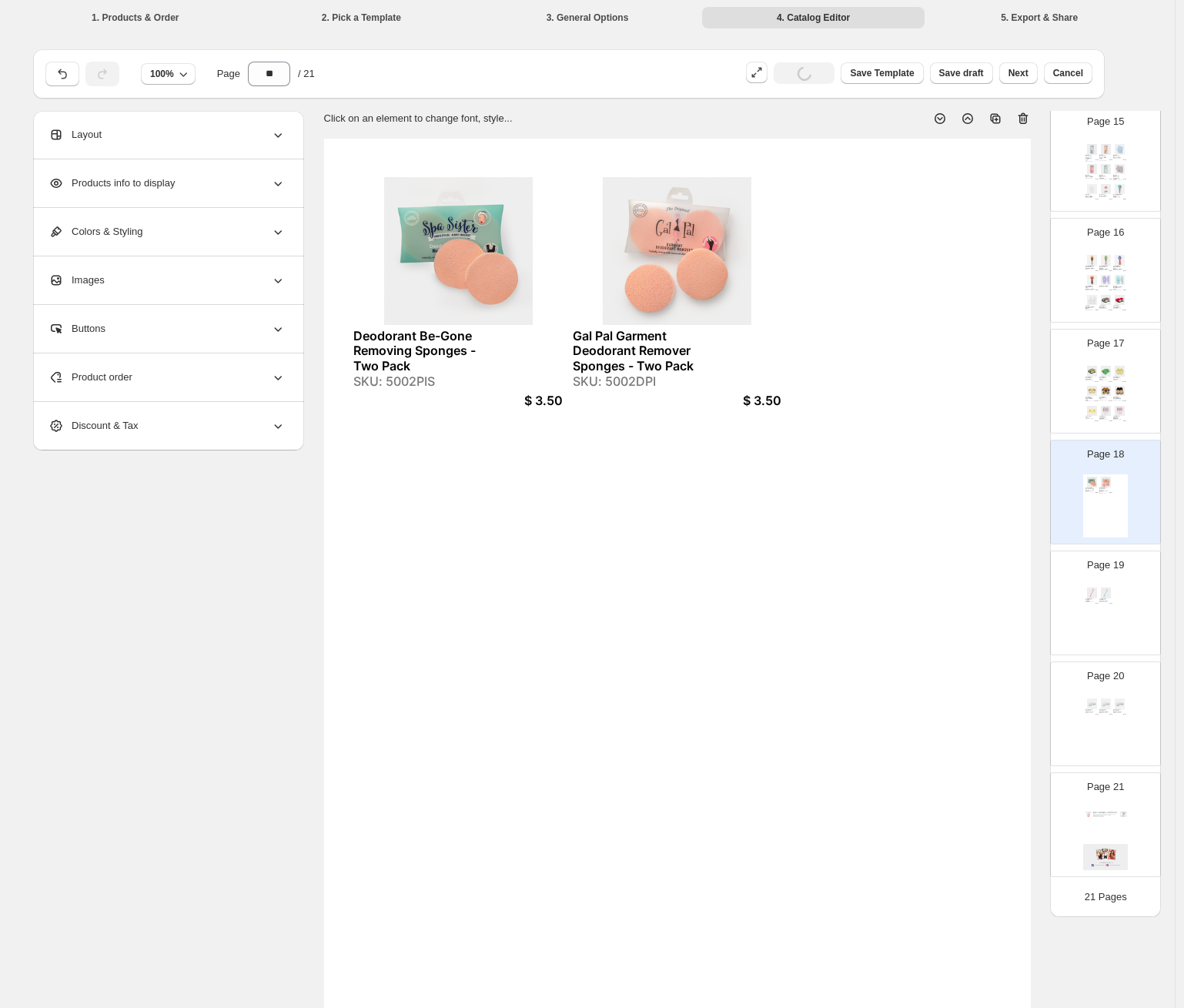
click at [973, 596] on img at bounding box center [1106, 591] width 13 height 10
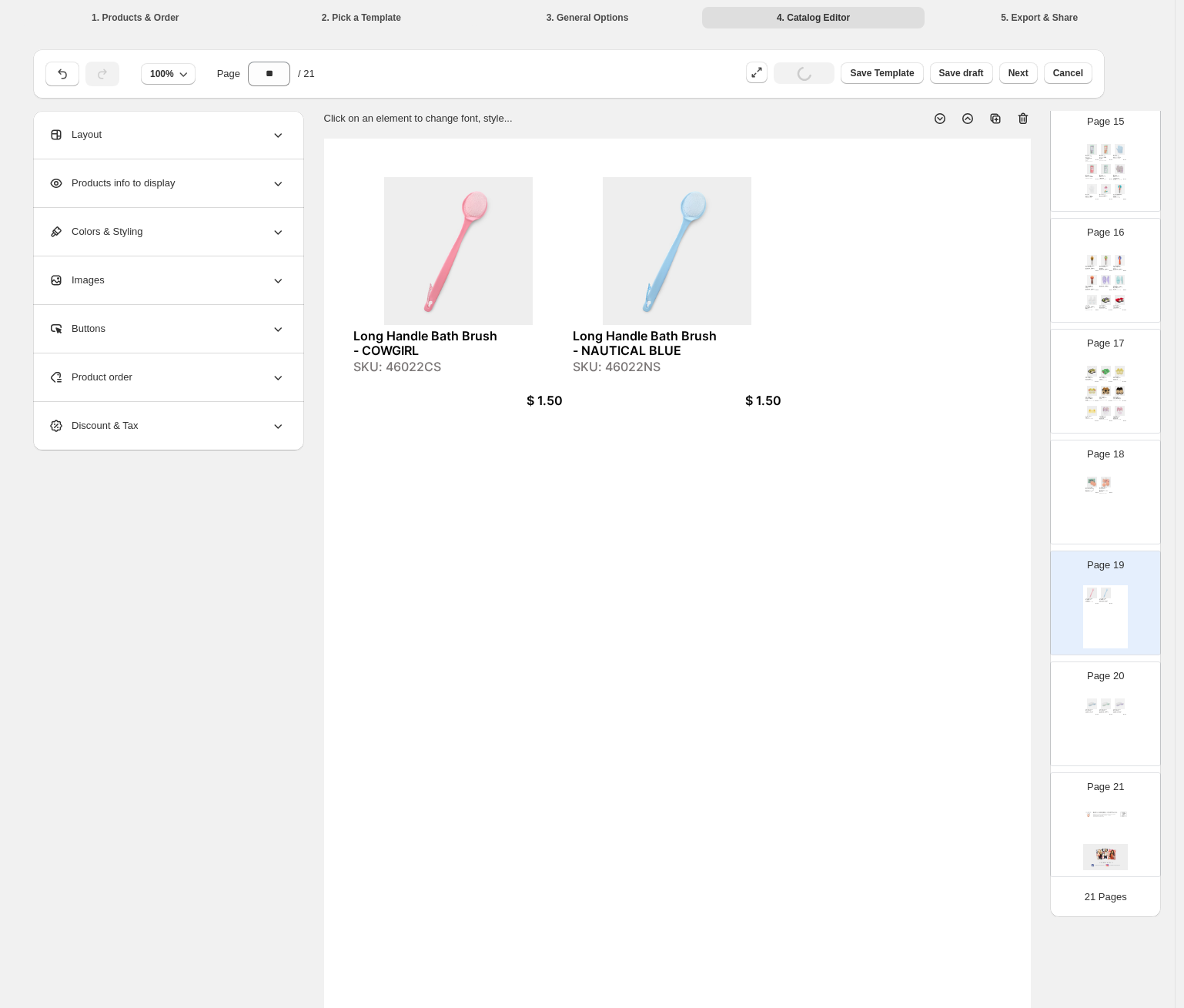
click at [425, 362] on div "SKU: 46022CS" at bounding box center [426, 366] width 144 height 15
copy div "46022CS"
click at [973, 503] on div "Deodorant Be-Gone Removing Sponges - Two Pack SKU: 5002PIS $ 3.50 Gal Pal Garme…" at bounding box center [1105, 505] width 45 height 63
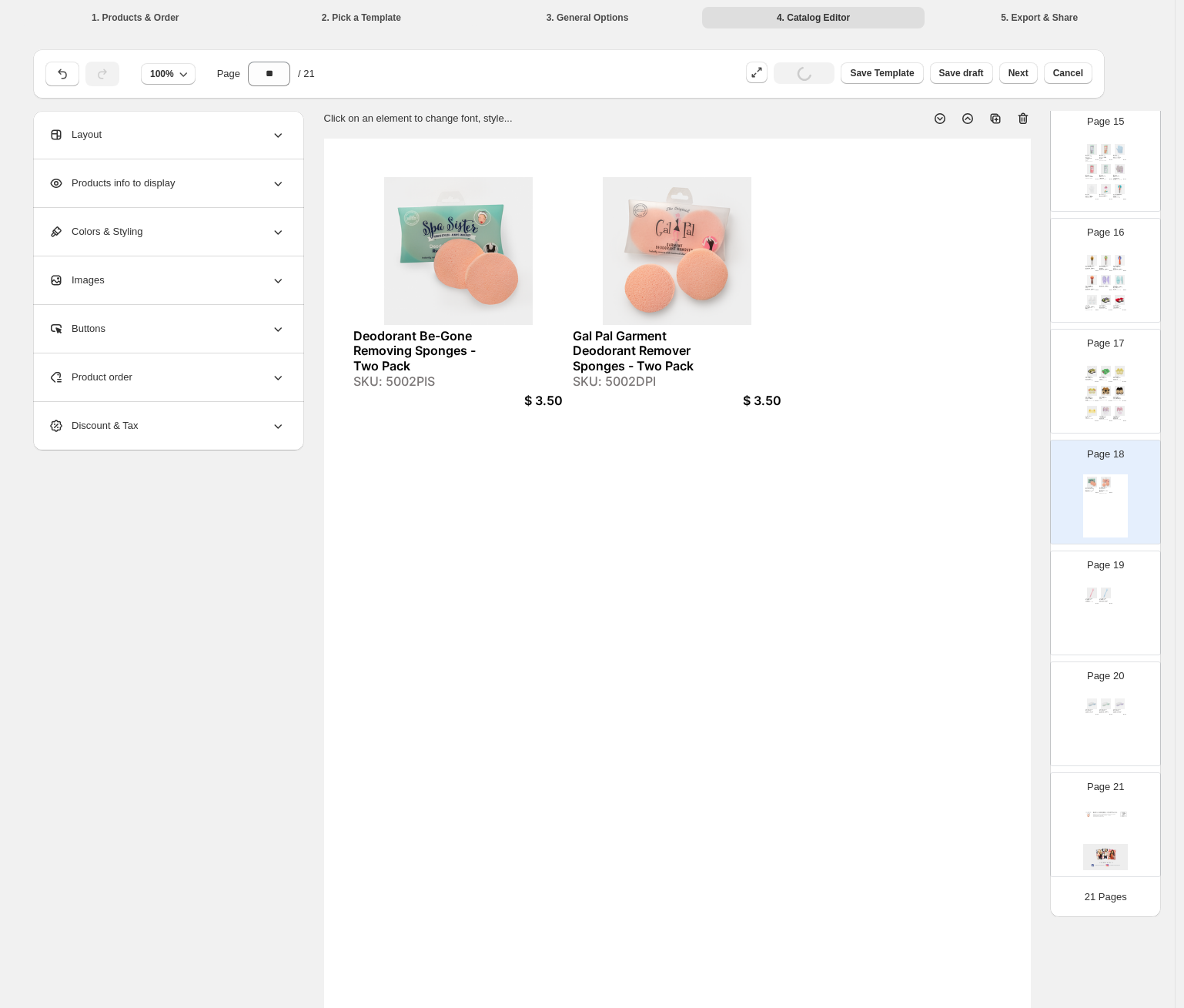
click at [247, 374] on div "Product order" at bounding box center [167, 377] width 237 height 47
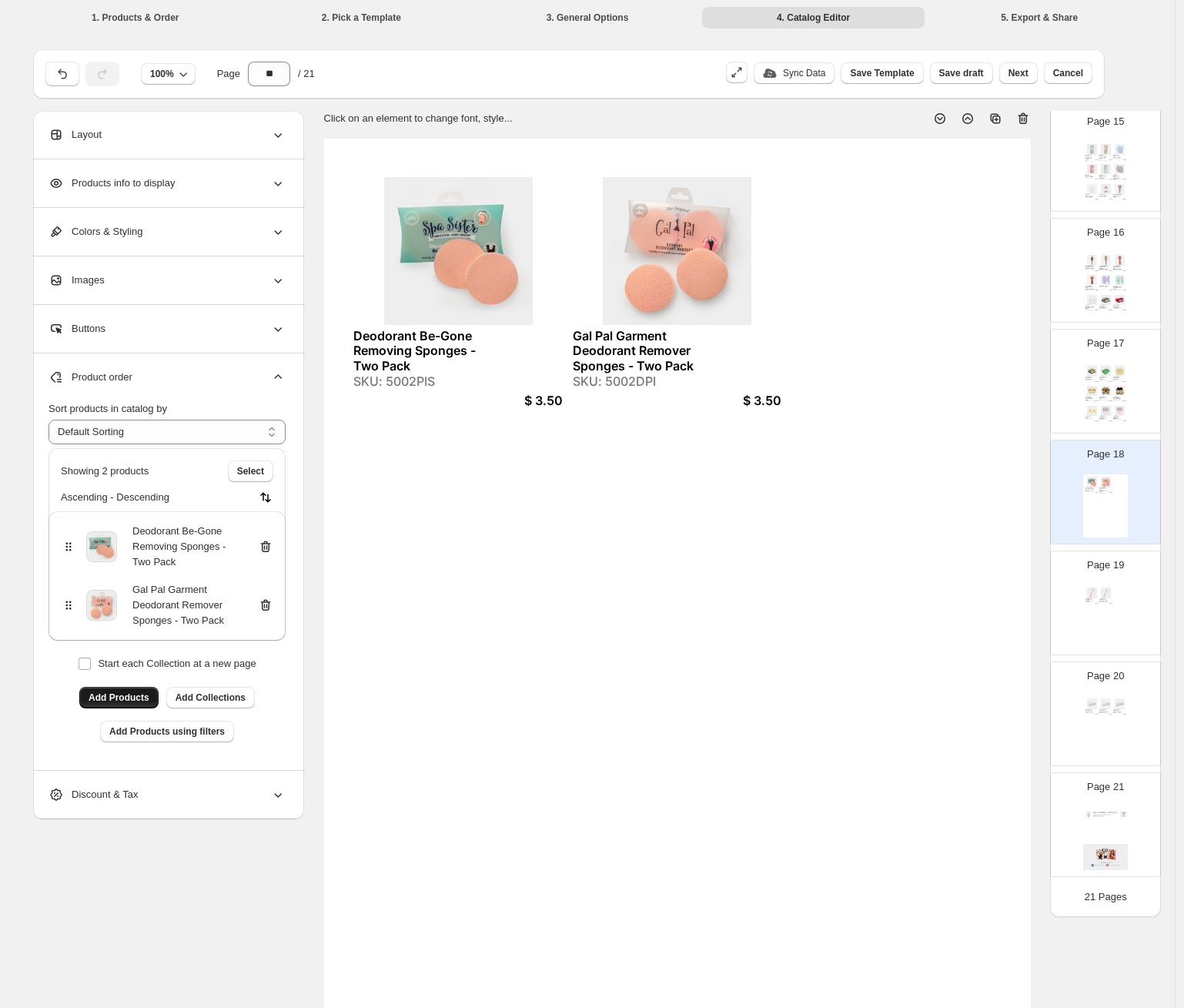
click at [133, 702] on span "Add Products" at bounding box center [118, 697] width 61 height 13
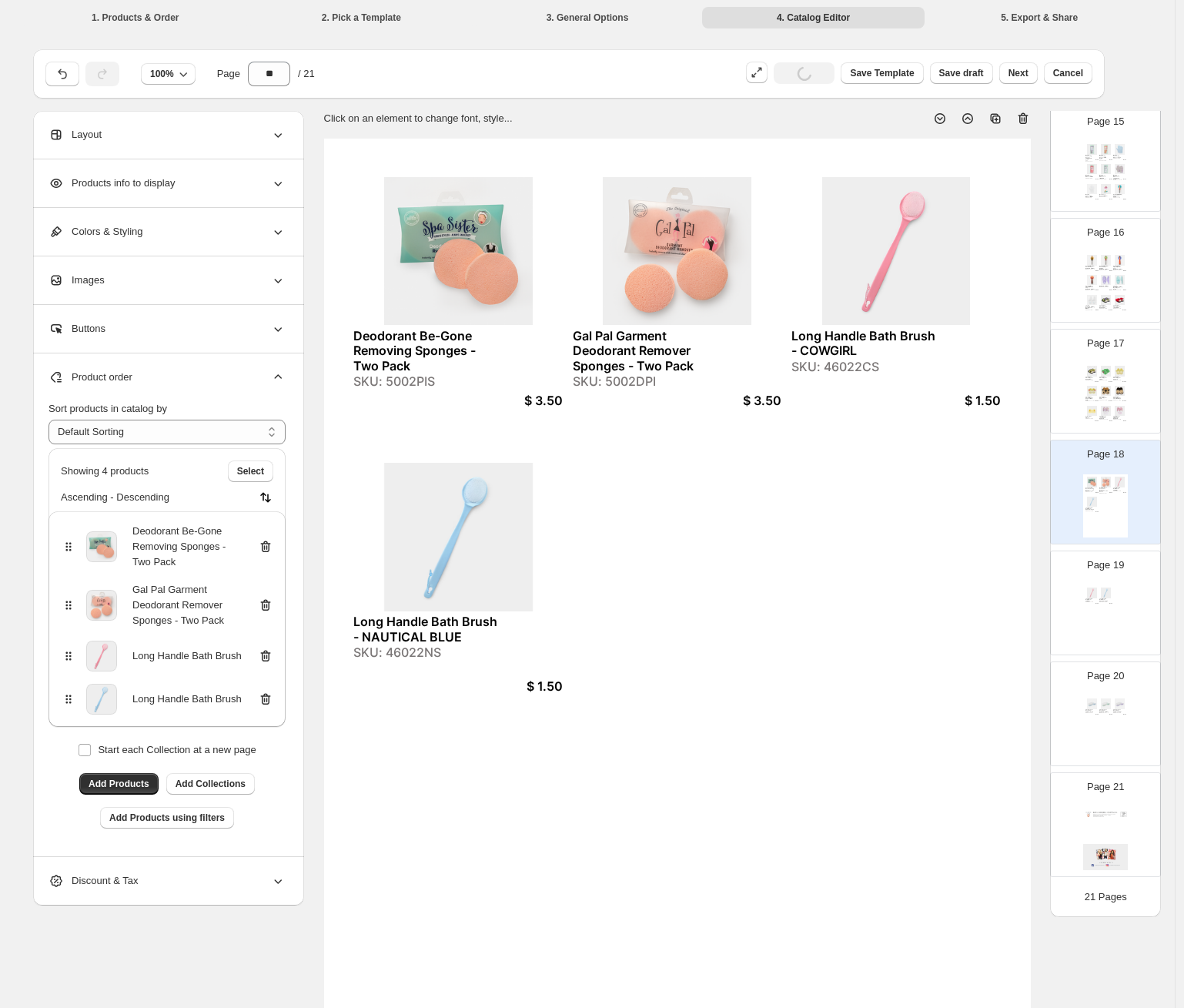
click at [973, 586] on div "Page 19 Long Handle Bath Brush - COWGIRL SKU: 46022CS $ 1.50 Long Handle Bath B…" at bounding box center [1099, 596] width 97 height 103
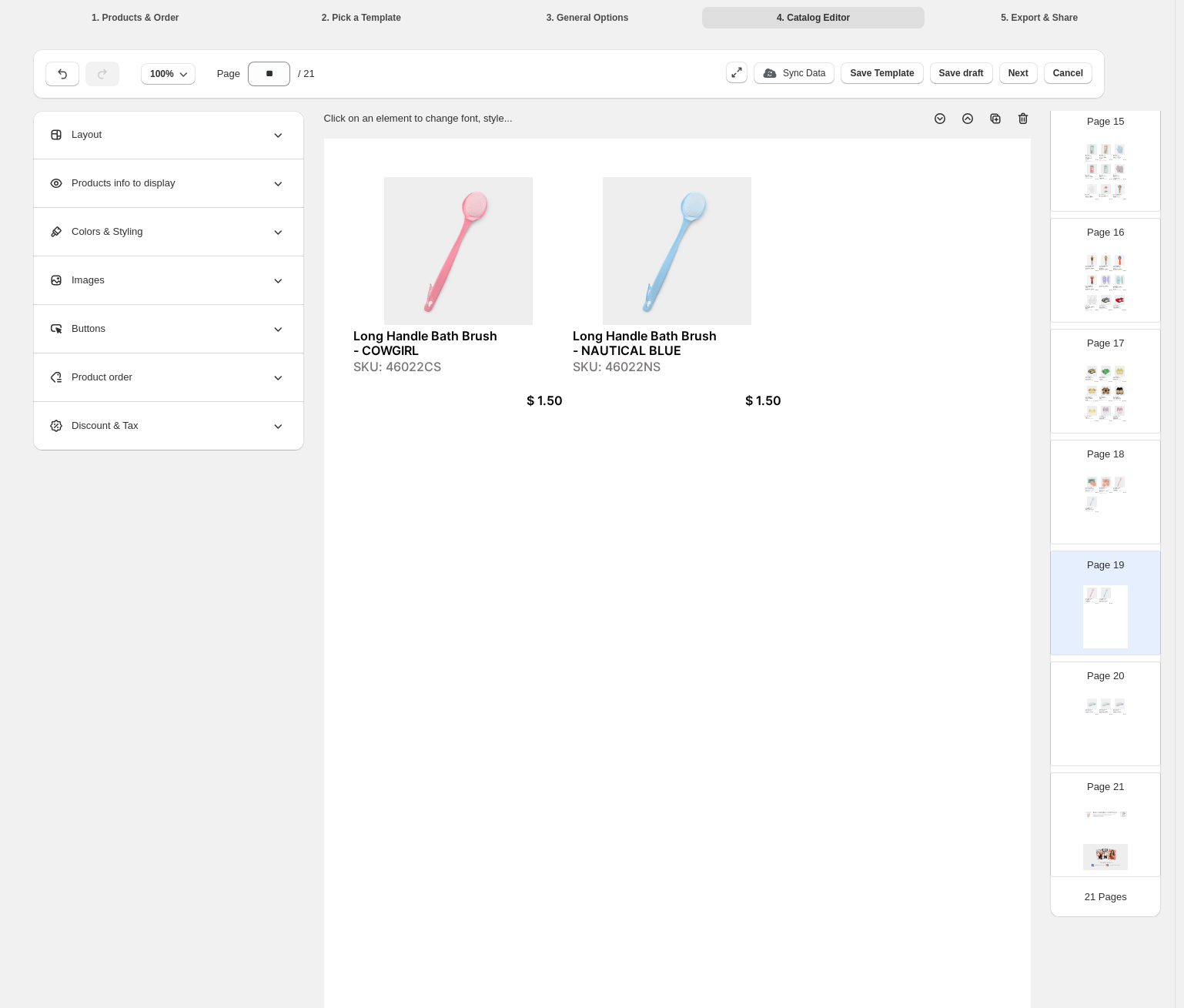
click at [973, 522] on div "Deodorant Be-Gone Removing Sponges - Two Pack SKU: 5002PIS $ 3.50 Gal Pal Garme…" at bounding box center [1105, 505] width 45 height 63
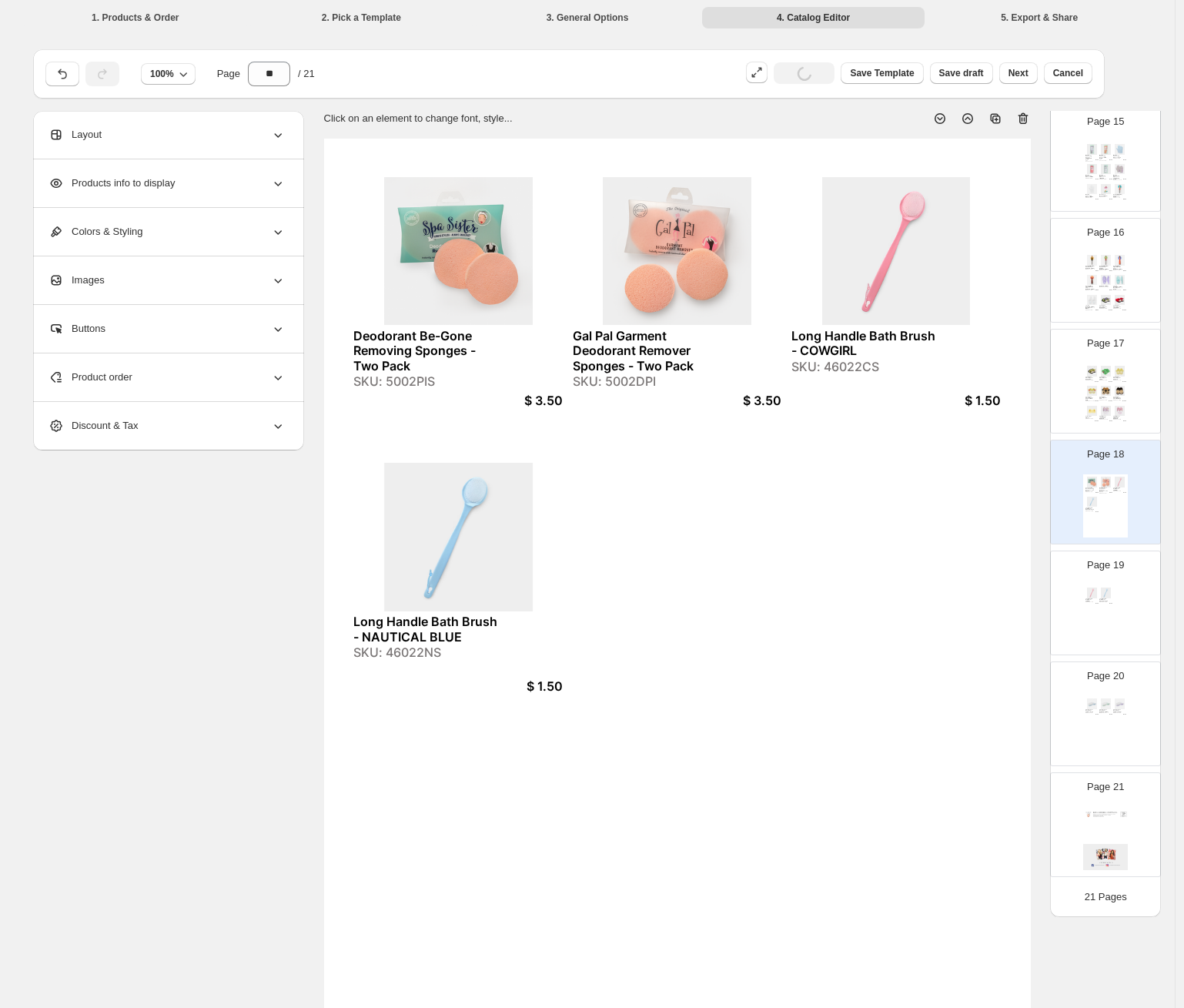
click at [973, 611] on div "Long Handle Bath Brush - COWGIRL SKU: 46022CS $ 1.50 Long Handle Bath Brush - N…" at bounding box center [1105, 616] width 45 height 63
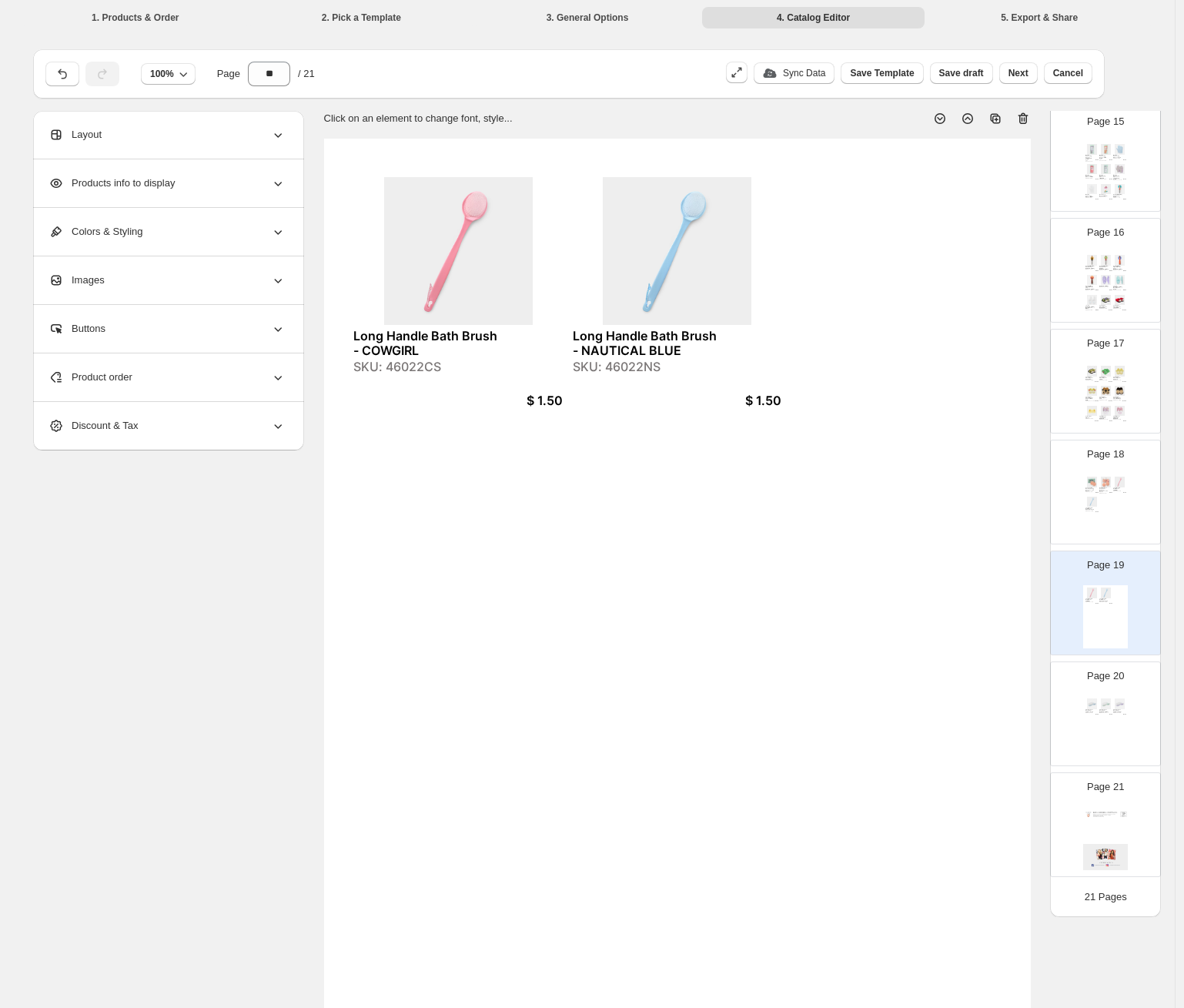
click at [973, 120] on icon at bounding box center [1024, 118] width 2 height 5
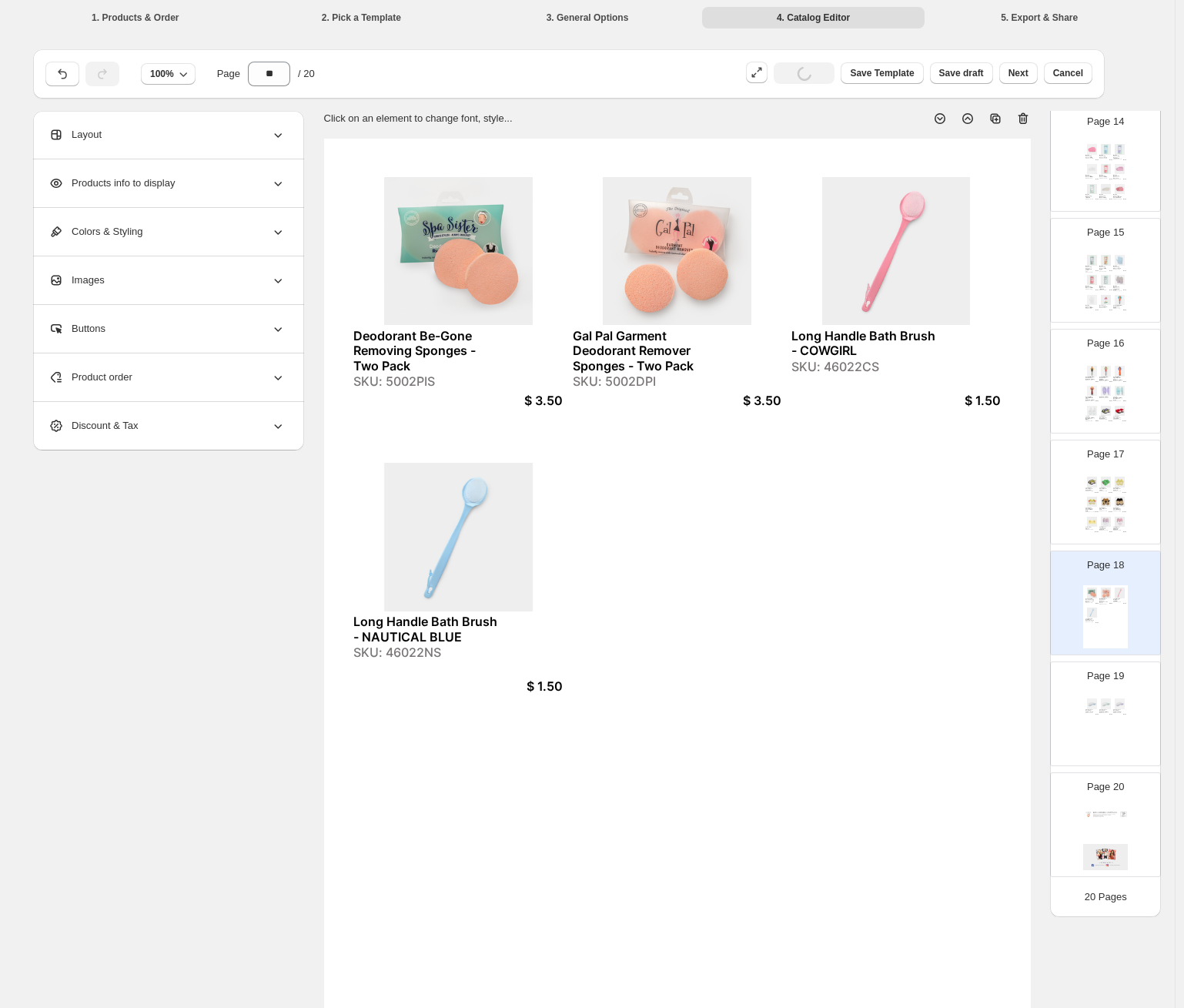
scroll to position [1513, 0]
click at [973, 612] on div "Deodorant Be-Gone Removing Sponges - Two Pack SKU: 5002PIS $ 3.50 Gal Pal Garme…" at bounding box center [1105, 616] width 45 height 63
click at [973, 706] on img at bounding box center [1119, 703] width 13 height 10
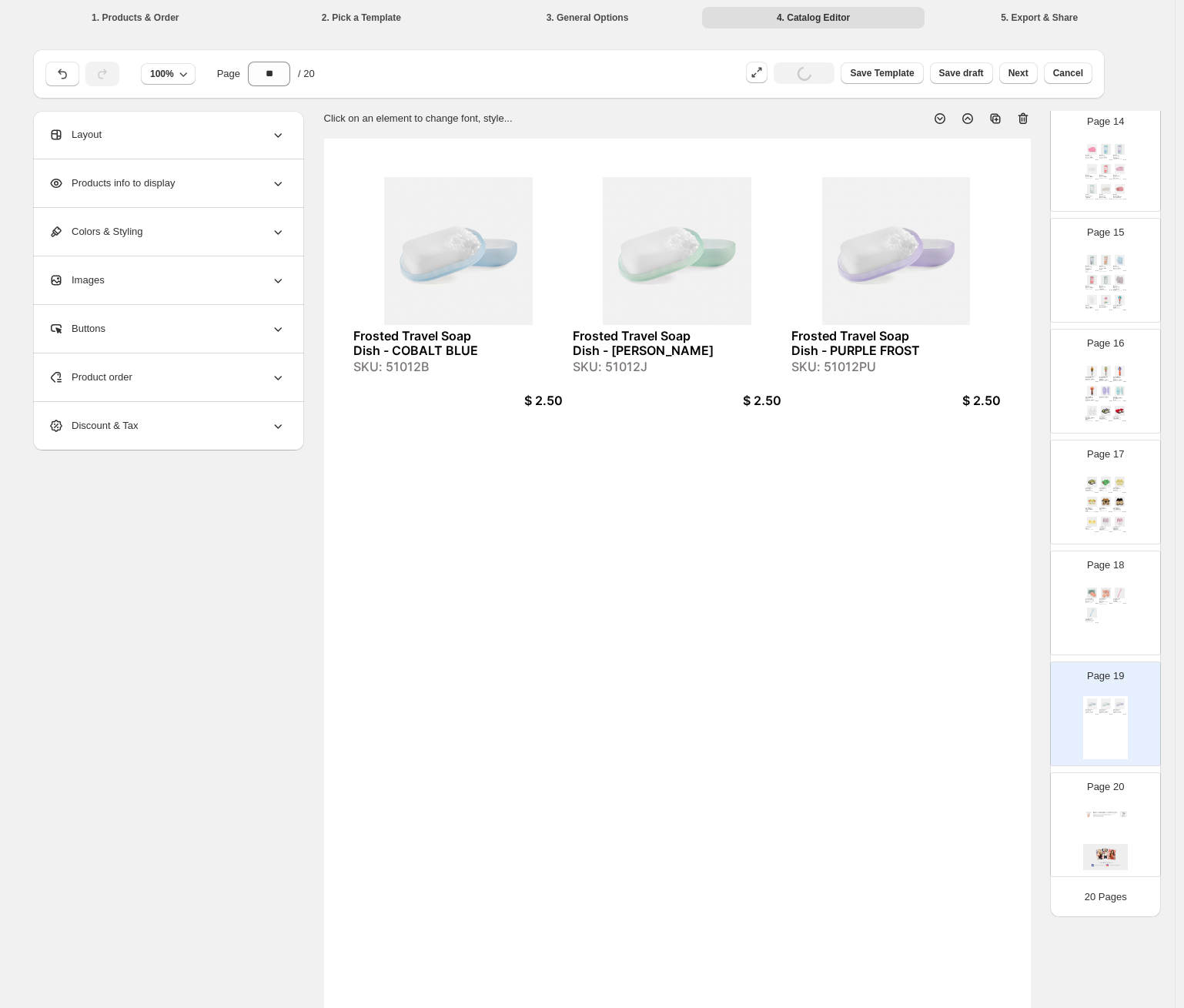
click at [417, 368] on div "SKU: 51012B" at bounding box center [426, 366] width 144 height 15
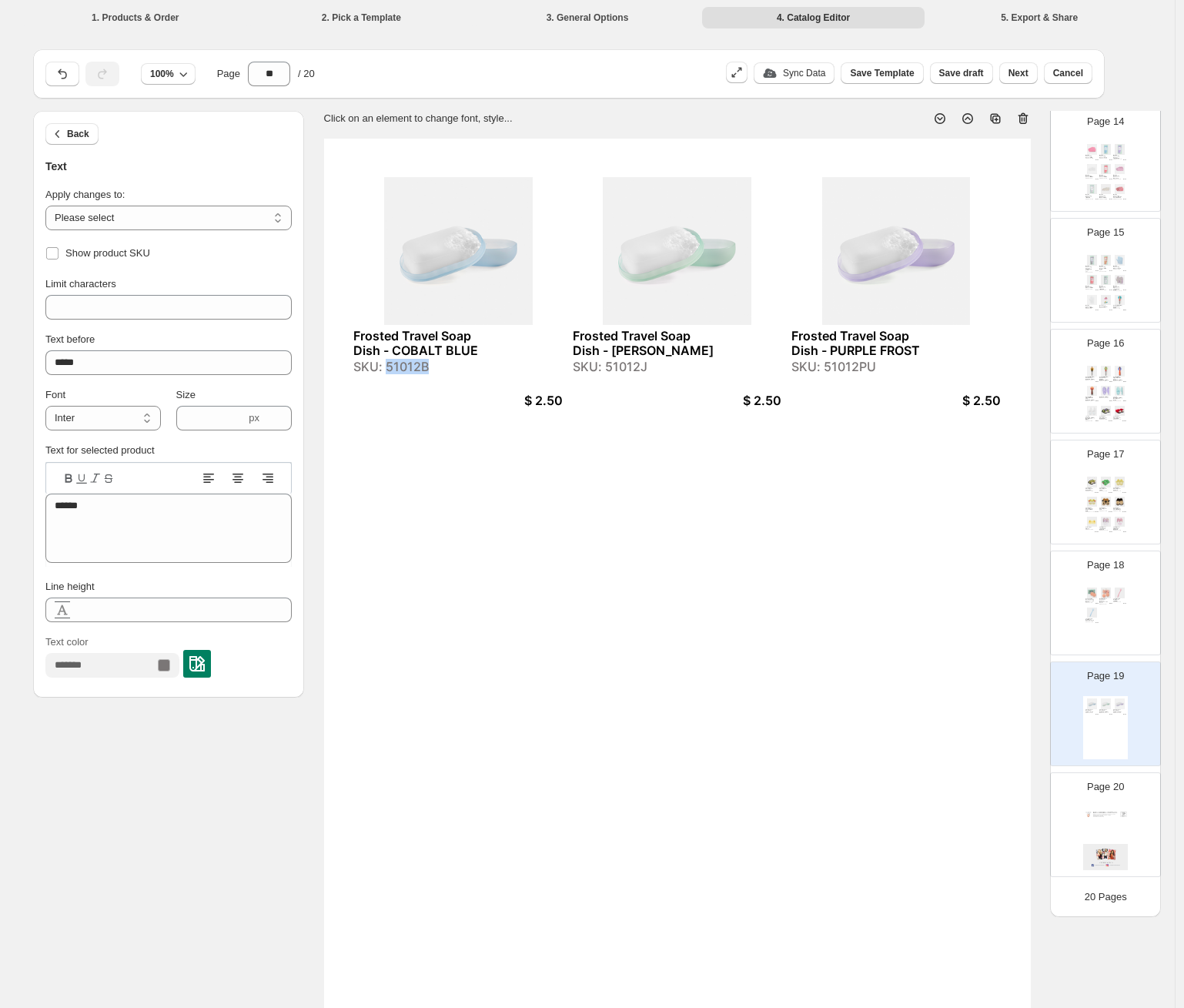
click at [417, 368] on div "SKU: 51012B" at bounding box center [426, 366] width 144 height 15
copy div "51012B"
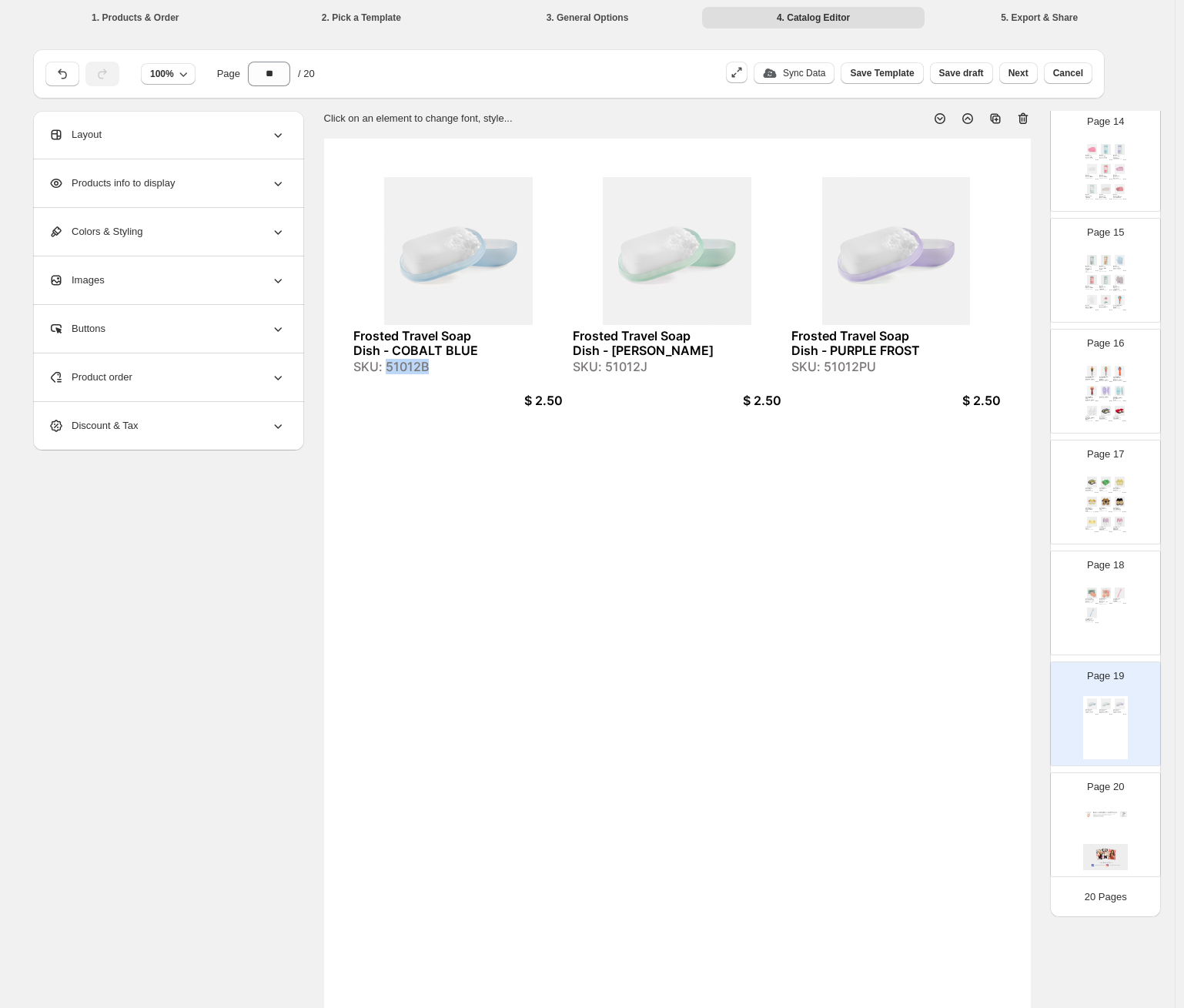
click at [973, 620] on div "Deodorant Be-Gone Removing Sponges - Two Pack SKU: 5002PIS $ 3.50 Gal Pal Garme…" at bounding box center [1105, 616] width 45 height 63
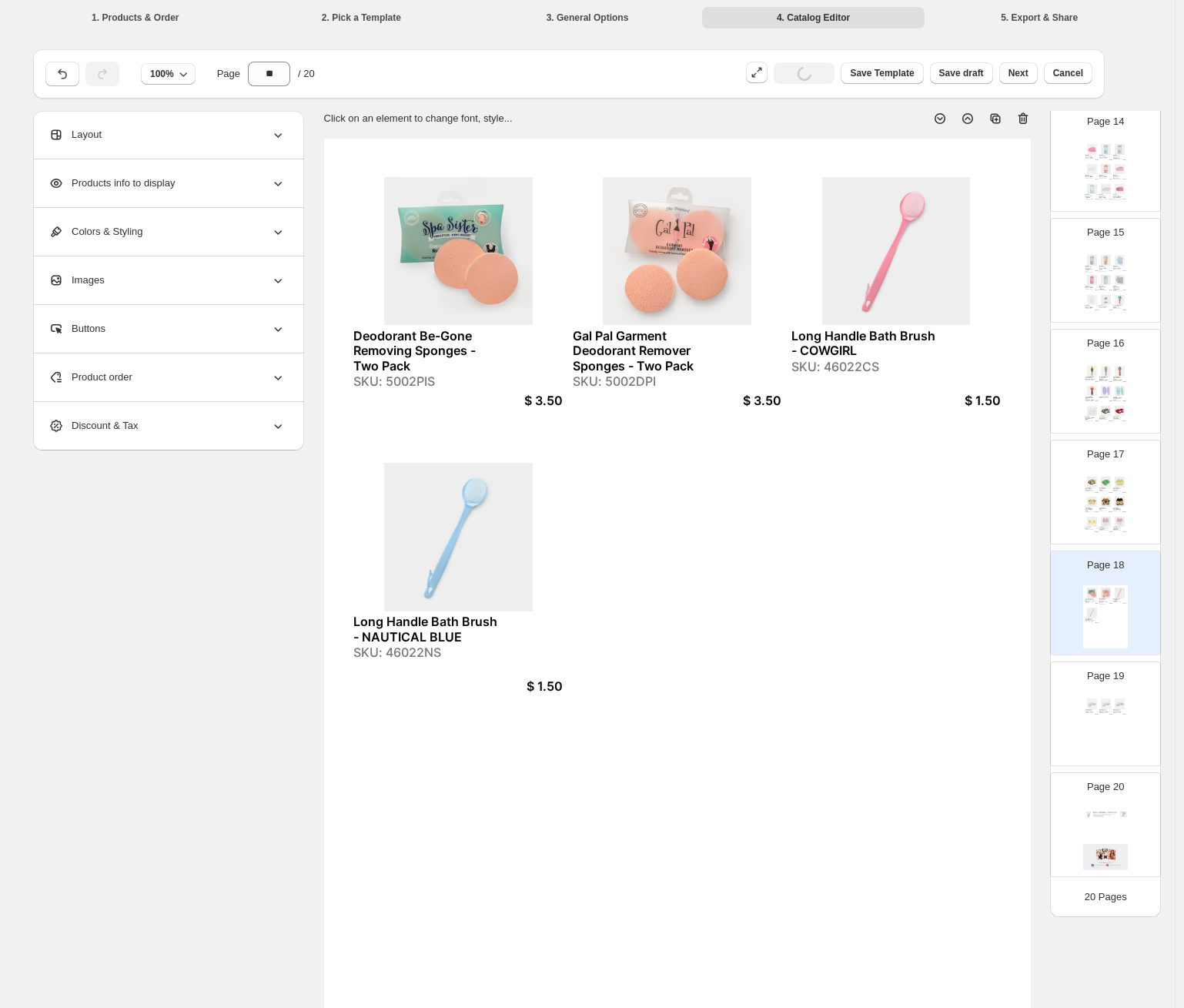
click at [215, 375] on div "Product order" at bounding box center [167, 377] width 237 height 47
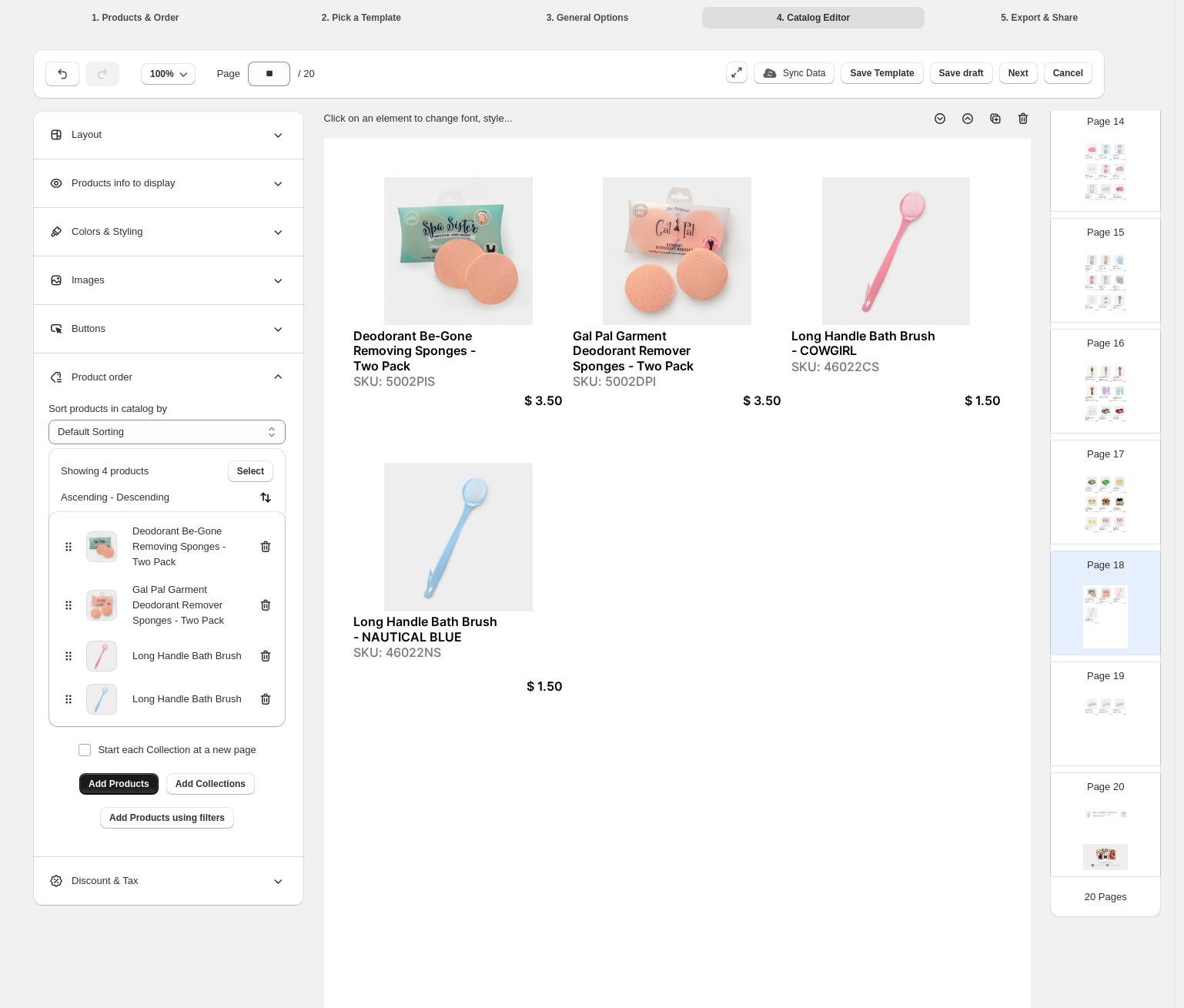
click at [115, 785] on span "Add Products" at bounding box center [118, 784] width 61 height 13
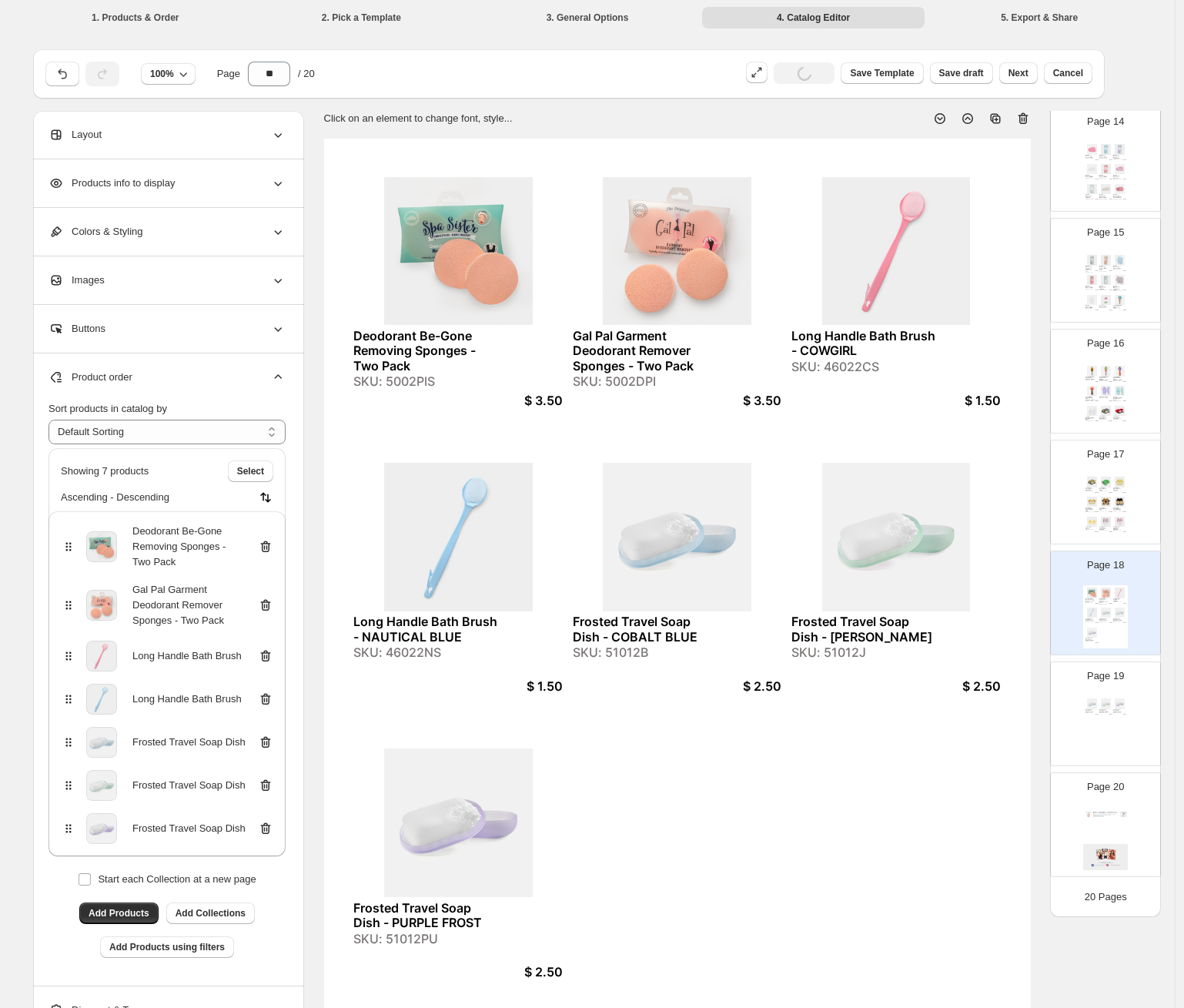
click at [973, 725] on div "Frosted Travel Soap Dish - COBALT BLUE SKU: 51012B $ 2.50 Frosted Travel Soap D…" at bounding box center [1105, 726] width 45 height 63
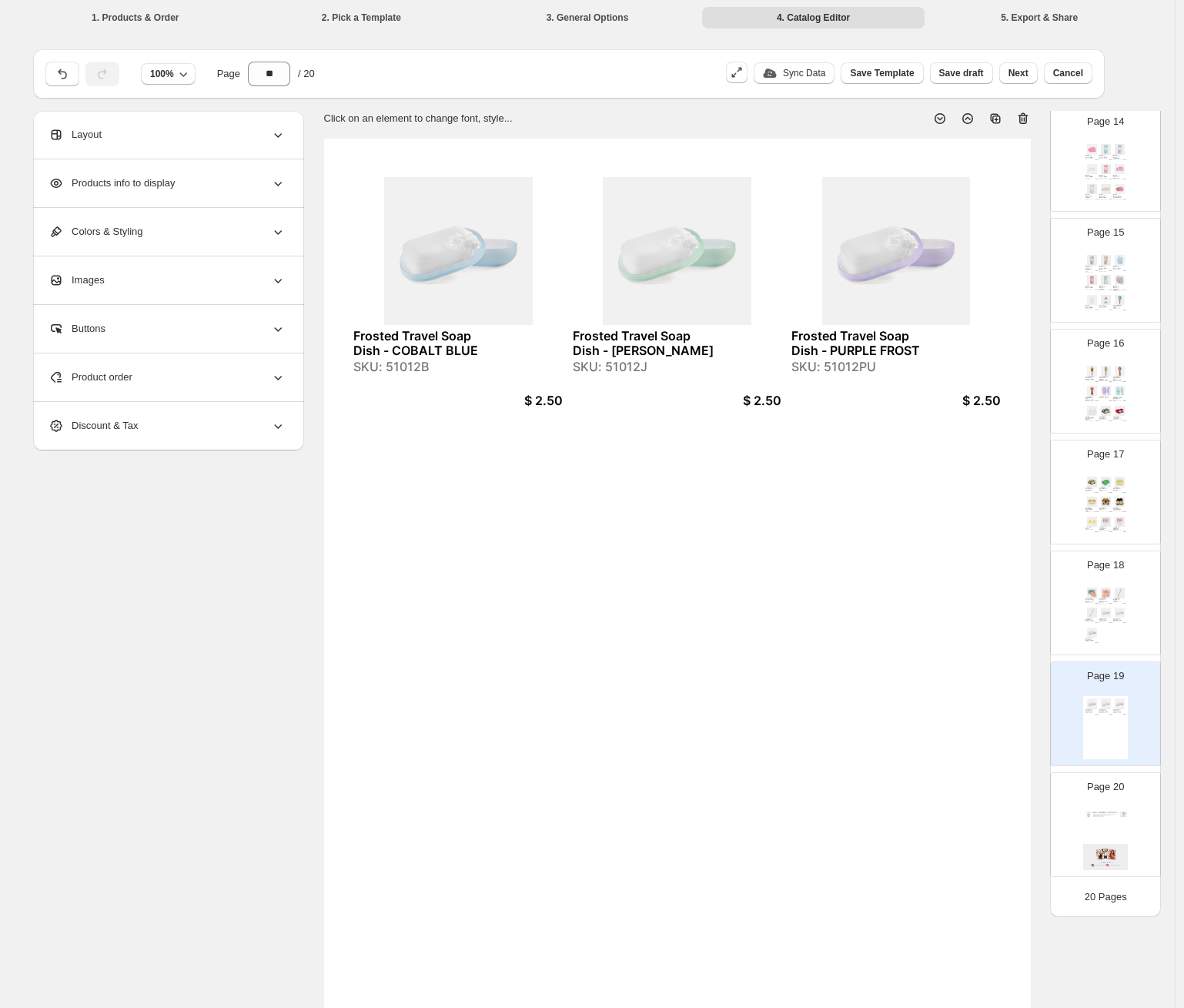
click at [973, 121] on icon at bounding box center [1023, 118] width 15 height 15
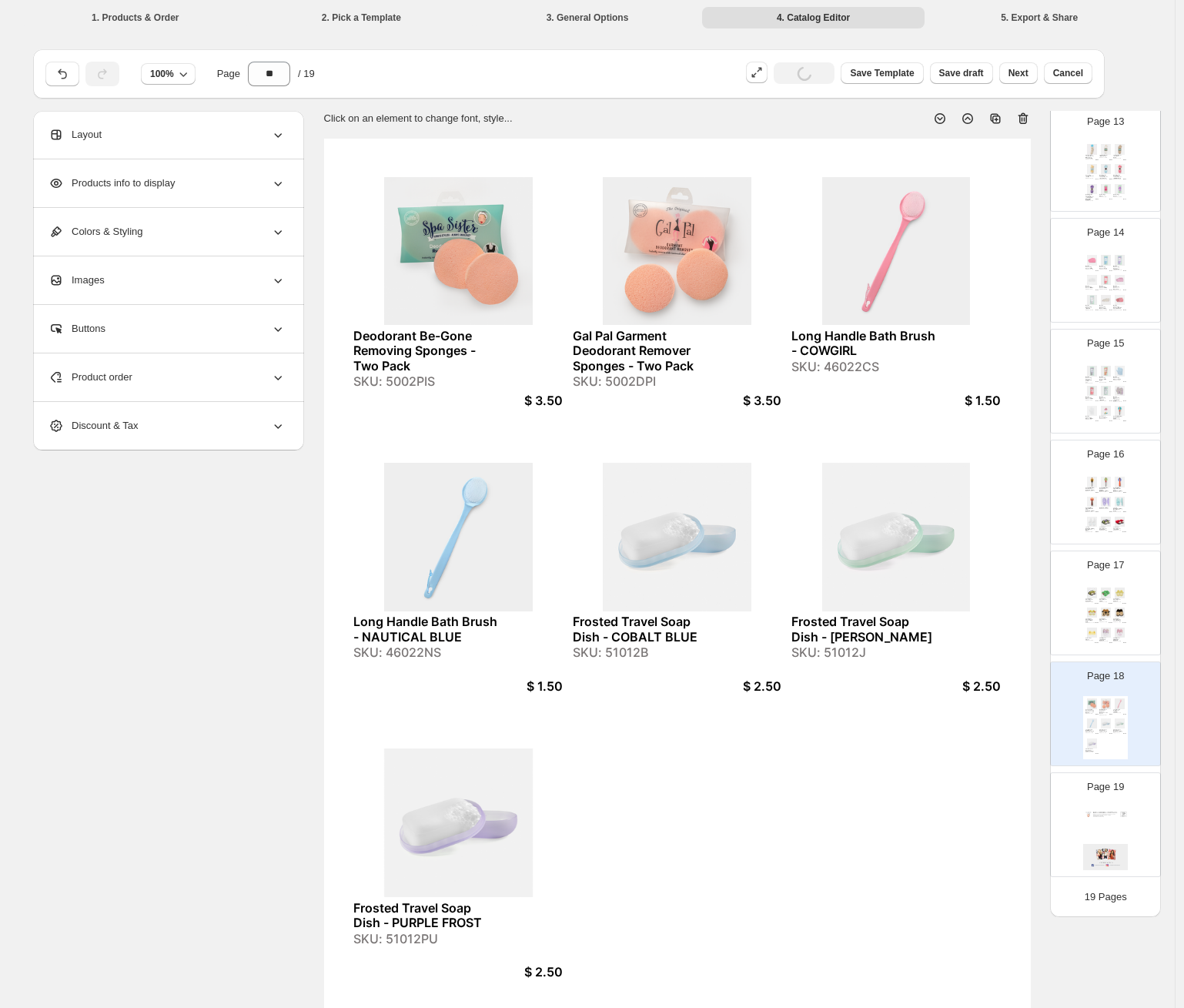
scroll to position [1402, 0]
click at [973, 612] on div "Just For Fun Plush Slippers - BEE (Yellow) SKU: 85027BS $ 10.00 Just For Fun Pl…" at bounding box center [1105, 616] width 45 height 63
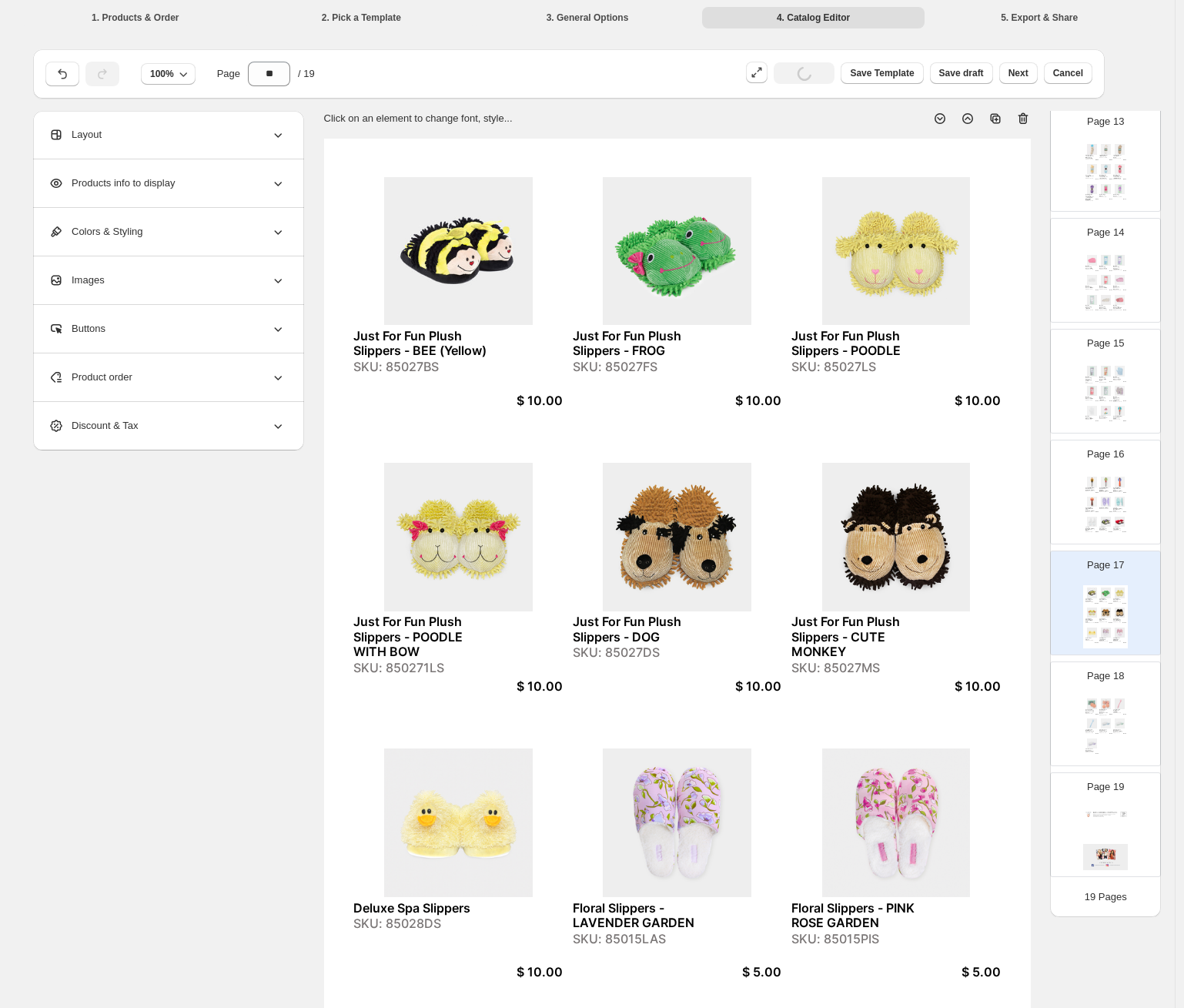
click at [973, 711] on div "Gal Pal Garment Deodorant Remover Sponges - Two Pack" at bounding box center [1104, 712] width 9 height 5
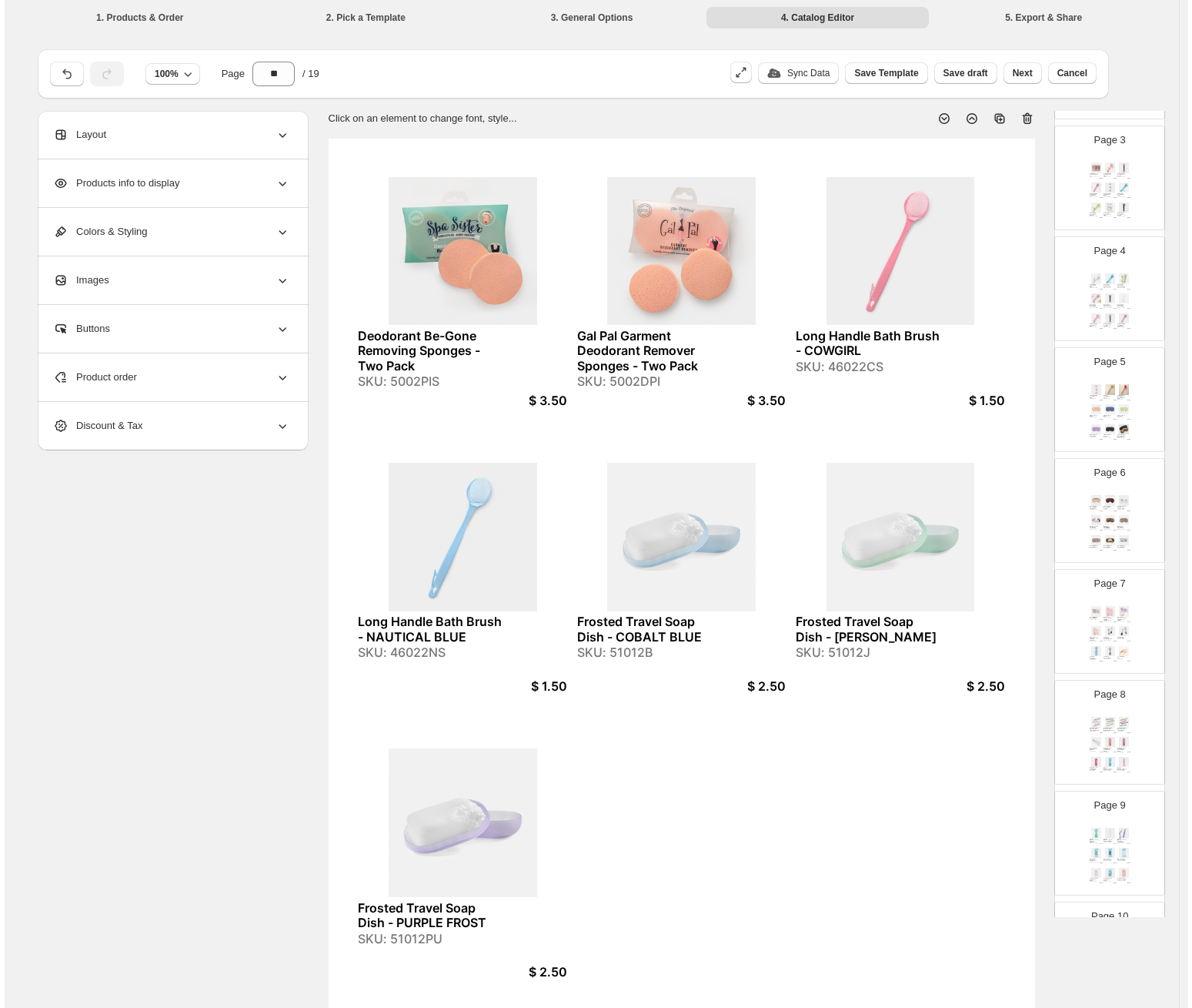
scroll to position [0, 0]
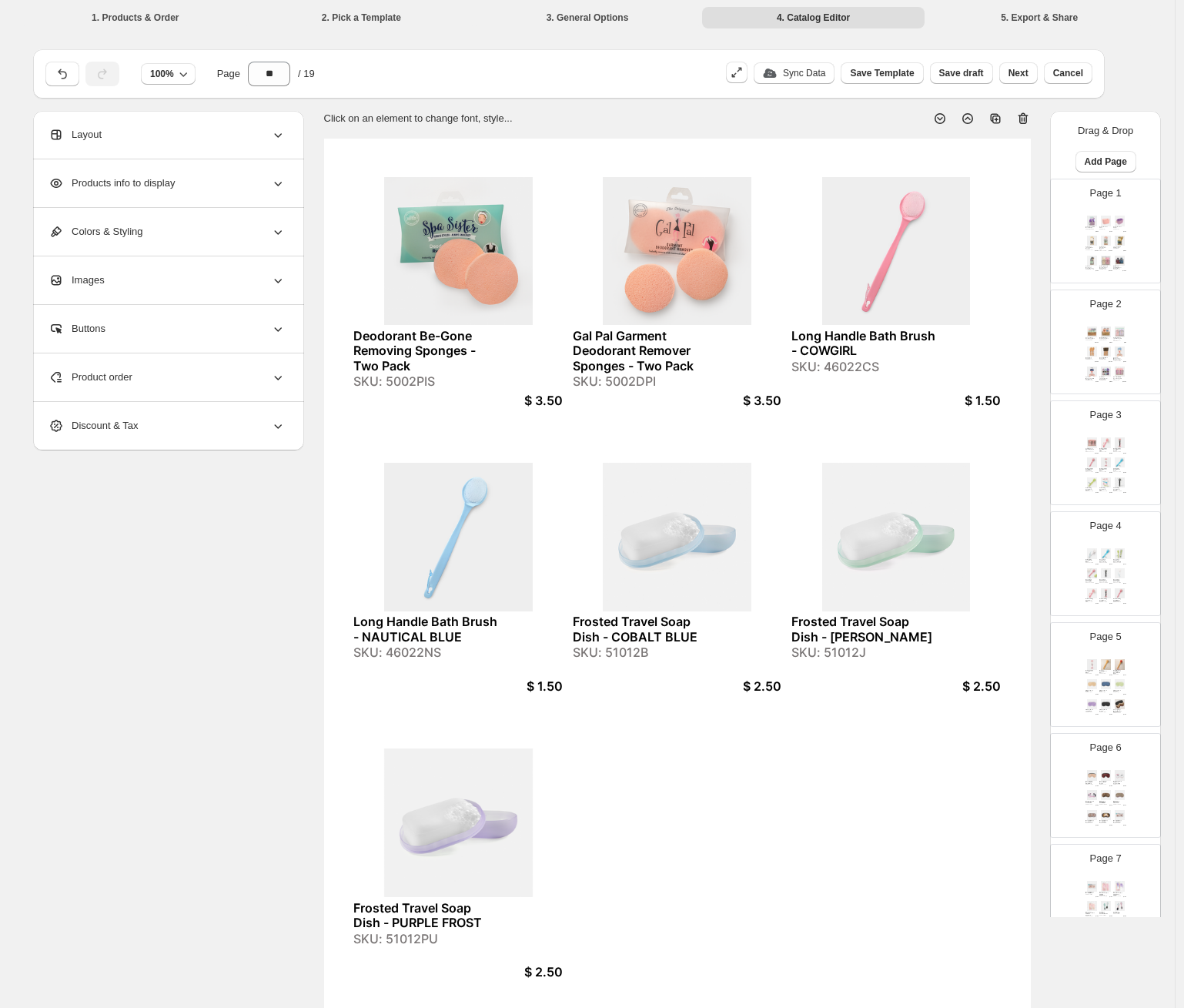
click at [973, 240] on img at bounding box center [1106, 240] width 13 height 10
type input "*"
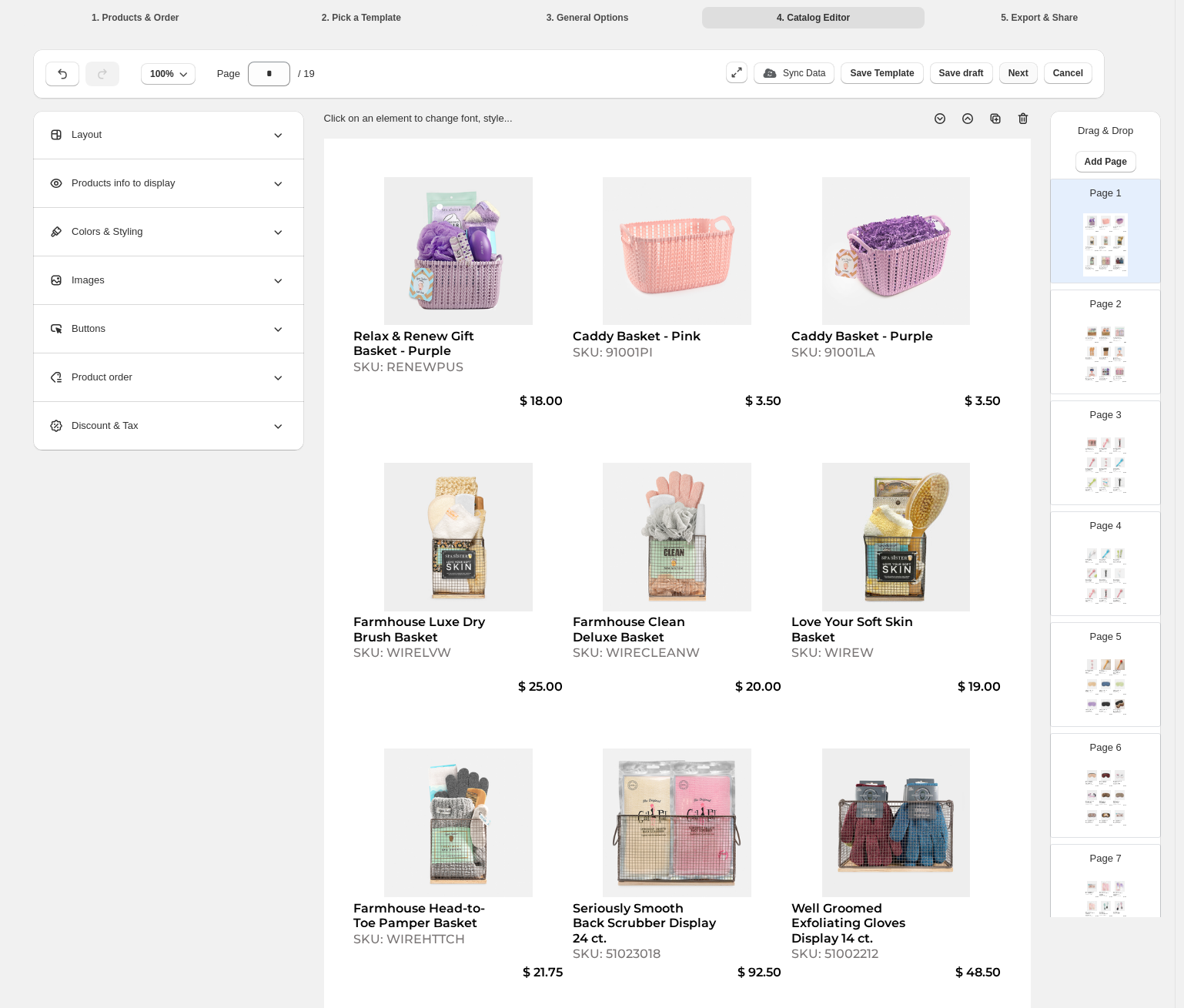
click at [973, 77] on span "Next" at bounding box center [1018, 73] width 20 height 13
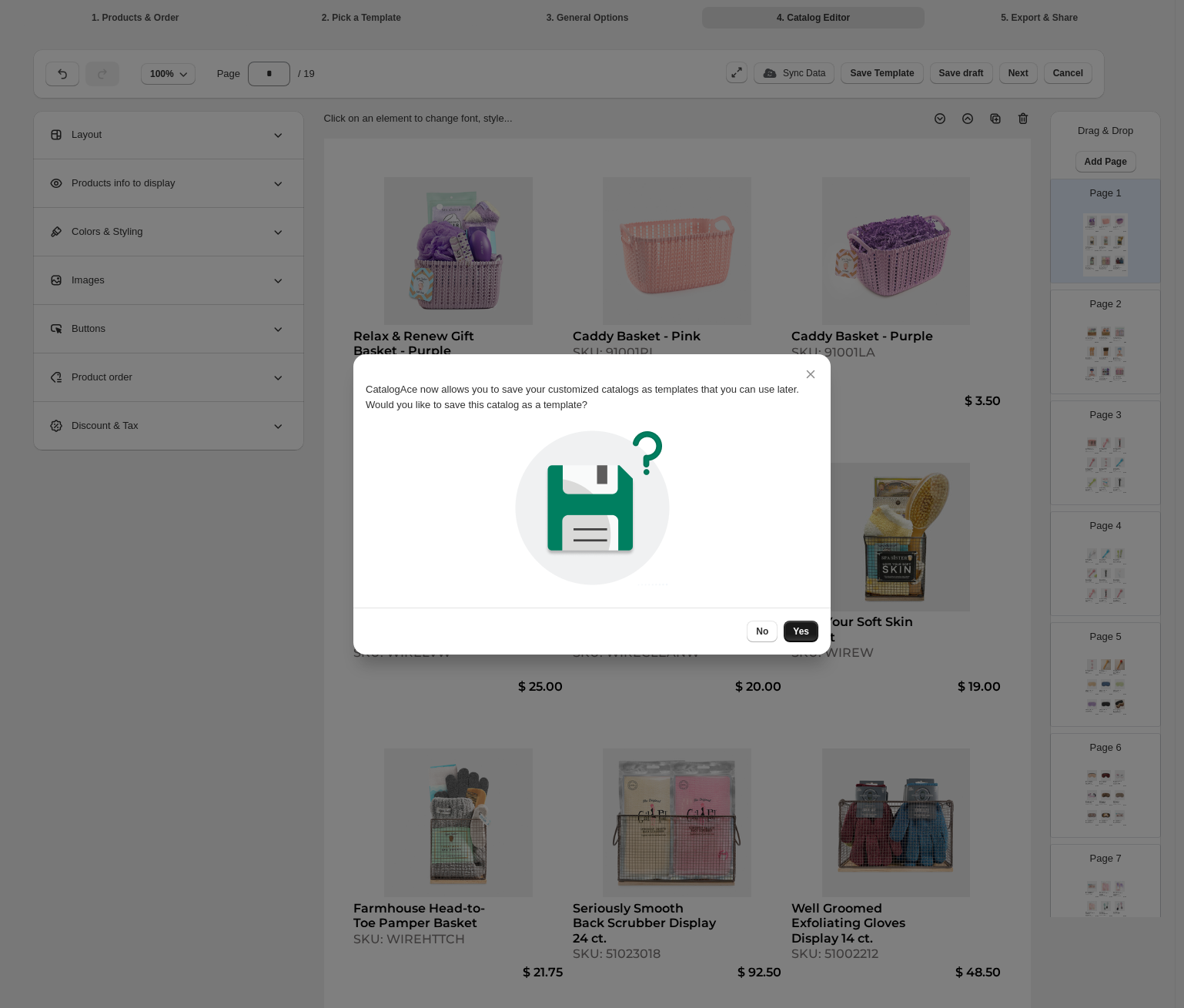
click at [800, 633] on span "Yes" at bounding box center [801, 632] width 16 height 13
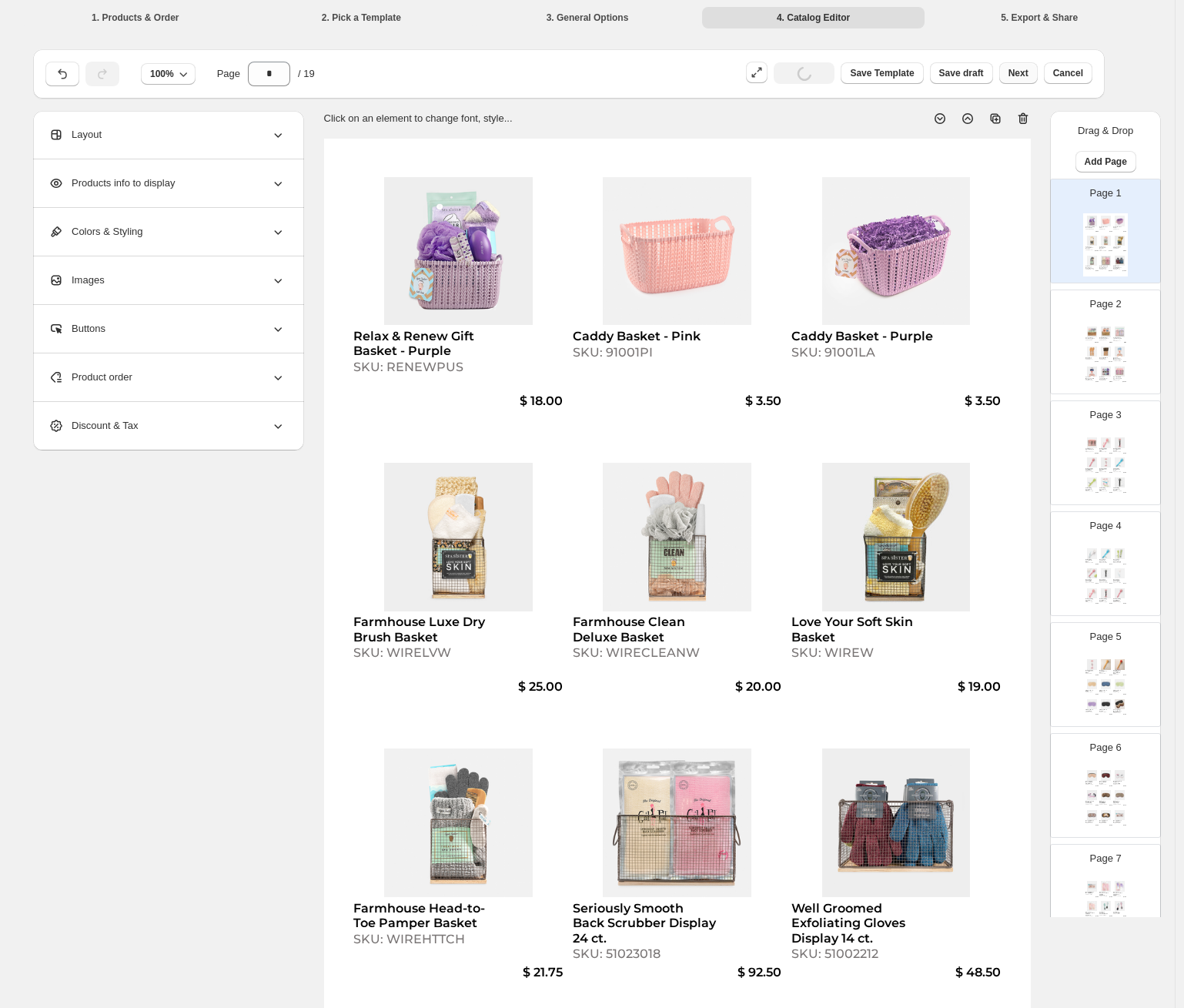
click at [973, 72] on span "Next" at bounding box center [1018, 73] width 20 height 13
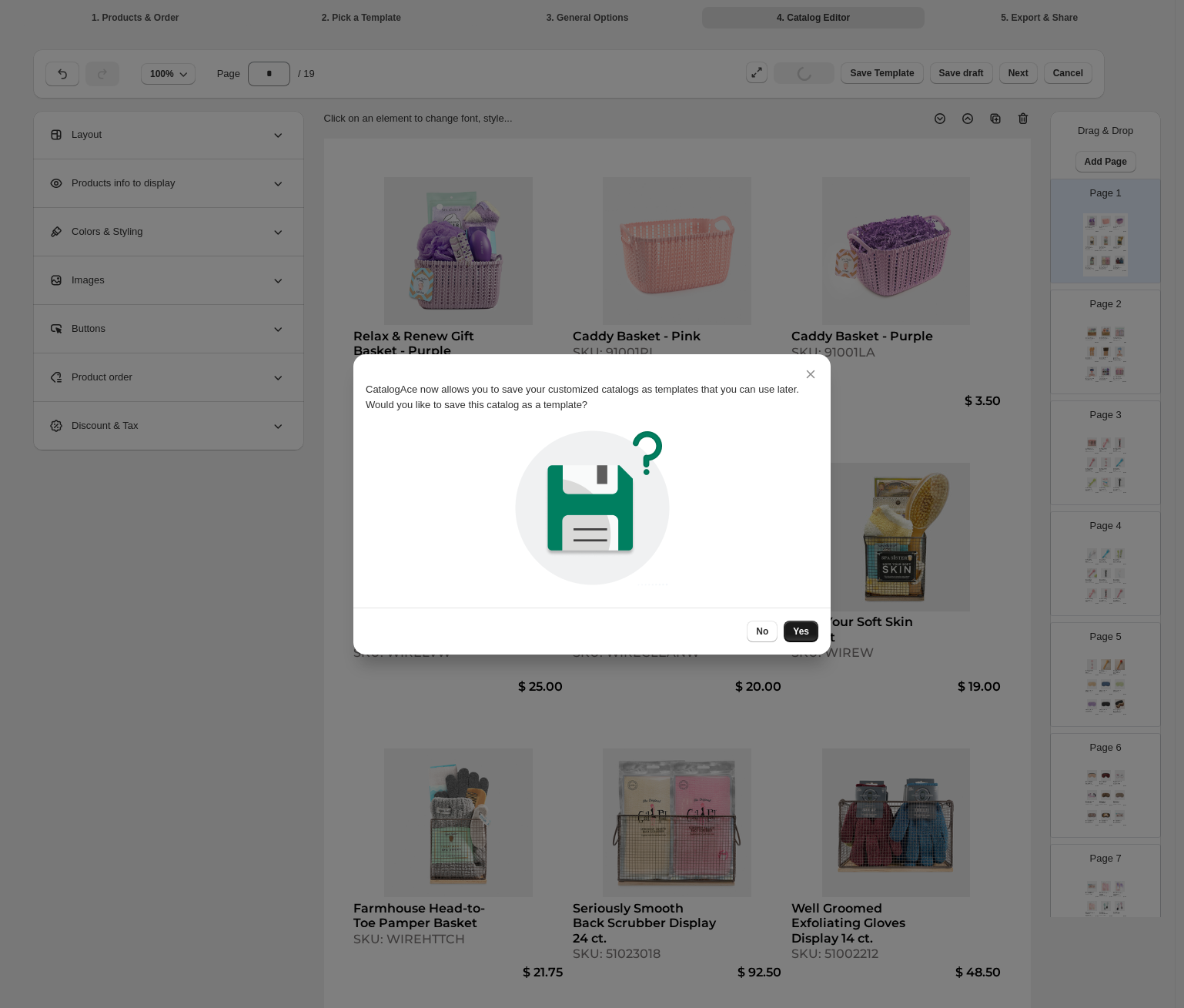
click at [801, 632] on span "Yes" at bounding box center [801, 632] width 16 height 13
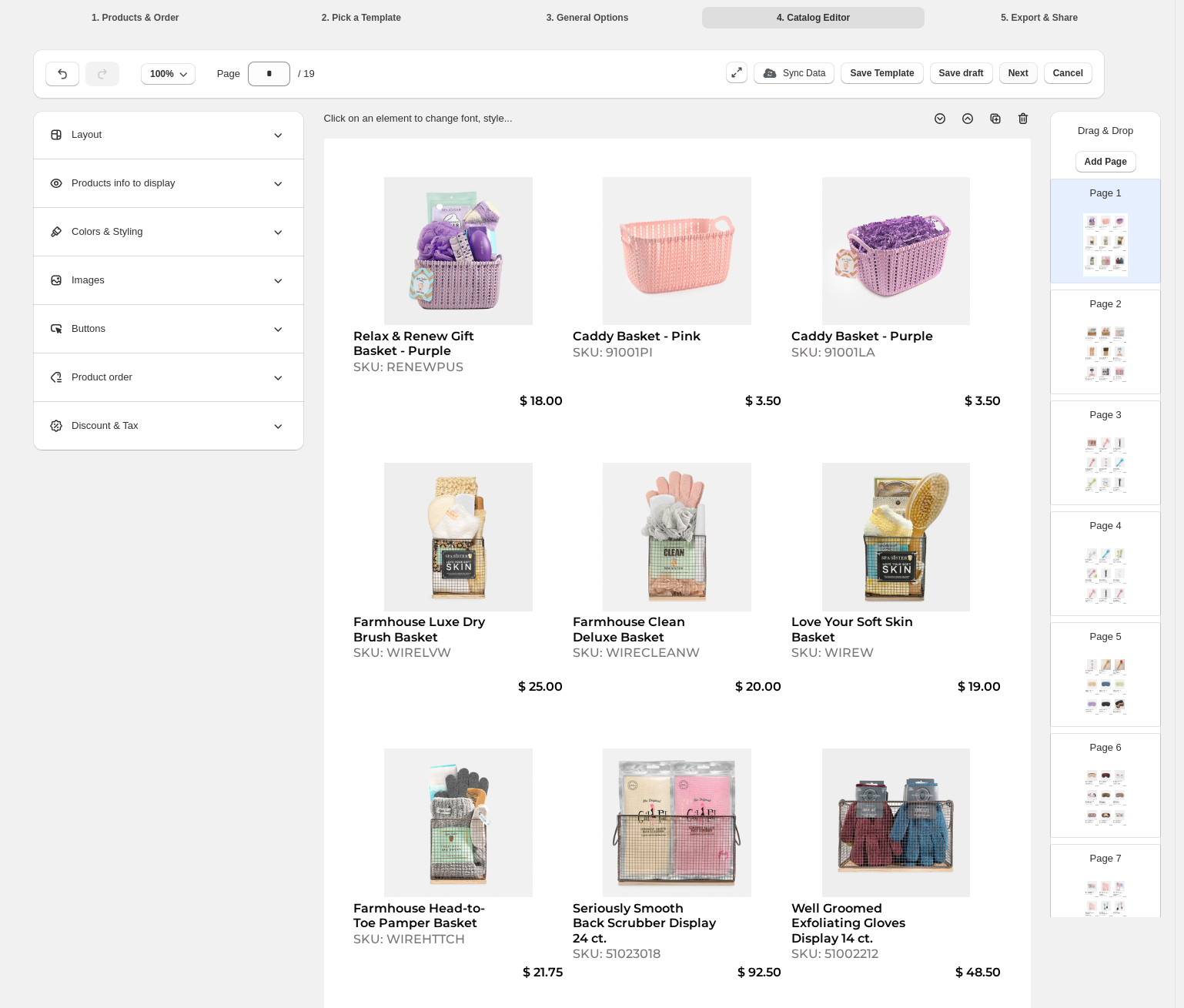
click at [973, 72] on span "Next" at bounding box center [1018, 73] width 20 height 13
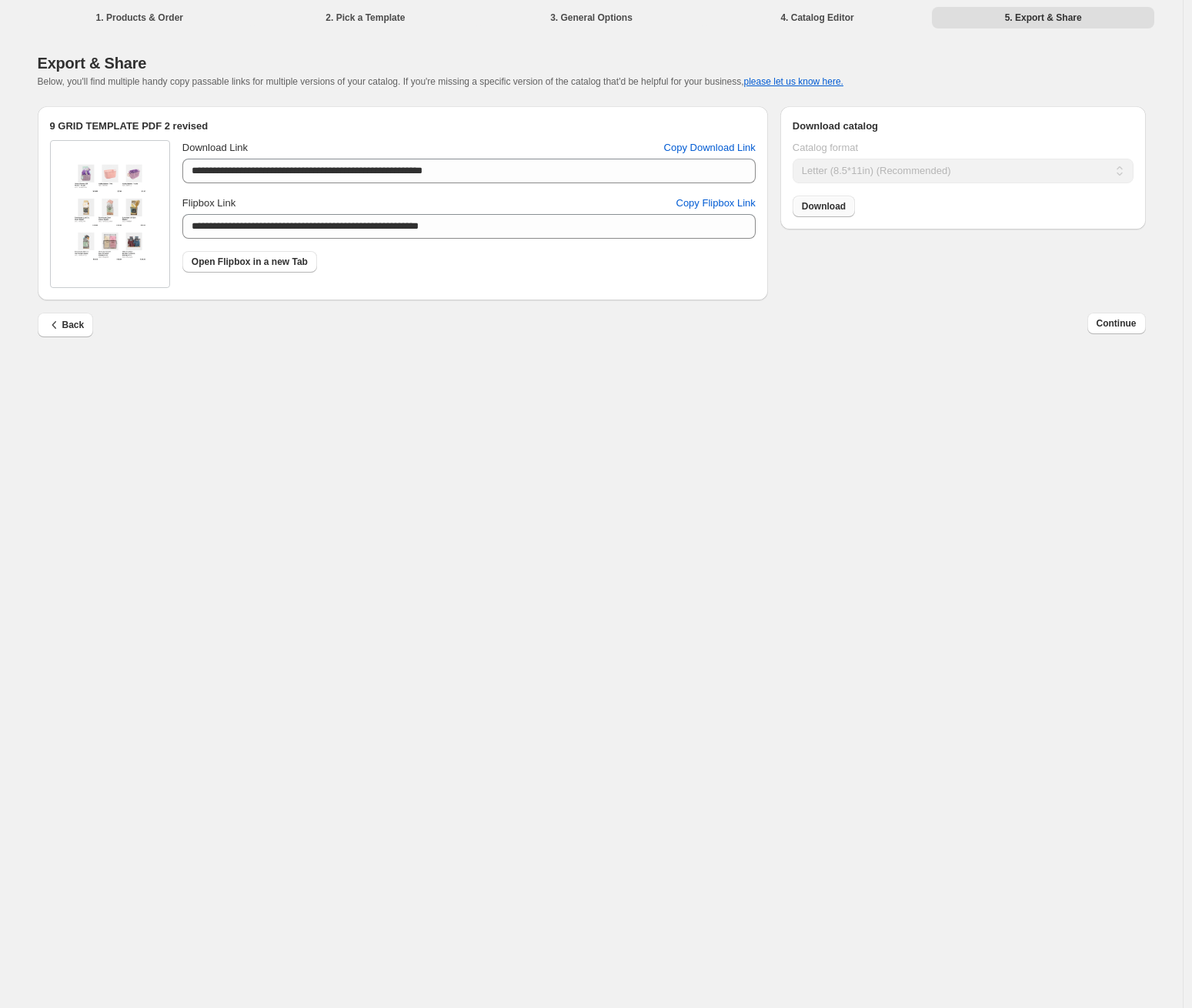
click at [819, 211] on span "Download" at bounding box center [824, 207] width 44 height 13
click at [68, 332] on span "Back" at bounding box center [66, 324] width 37 height 15
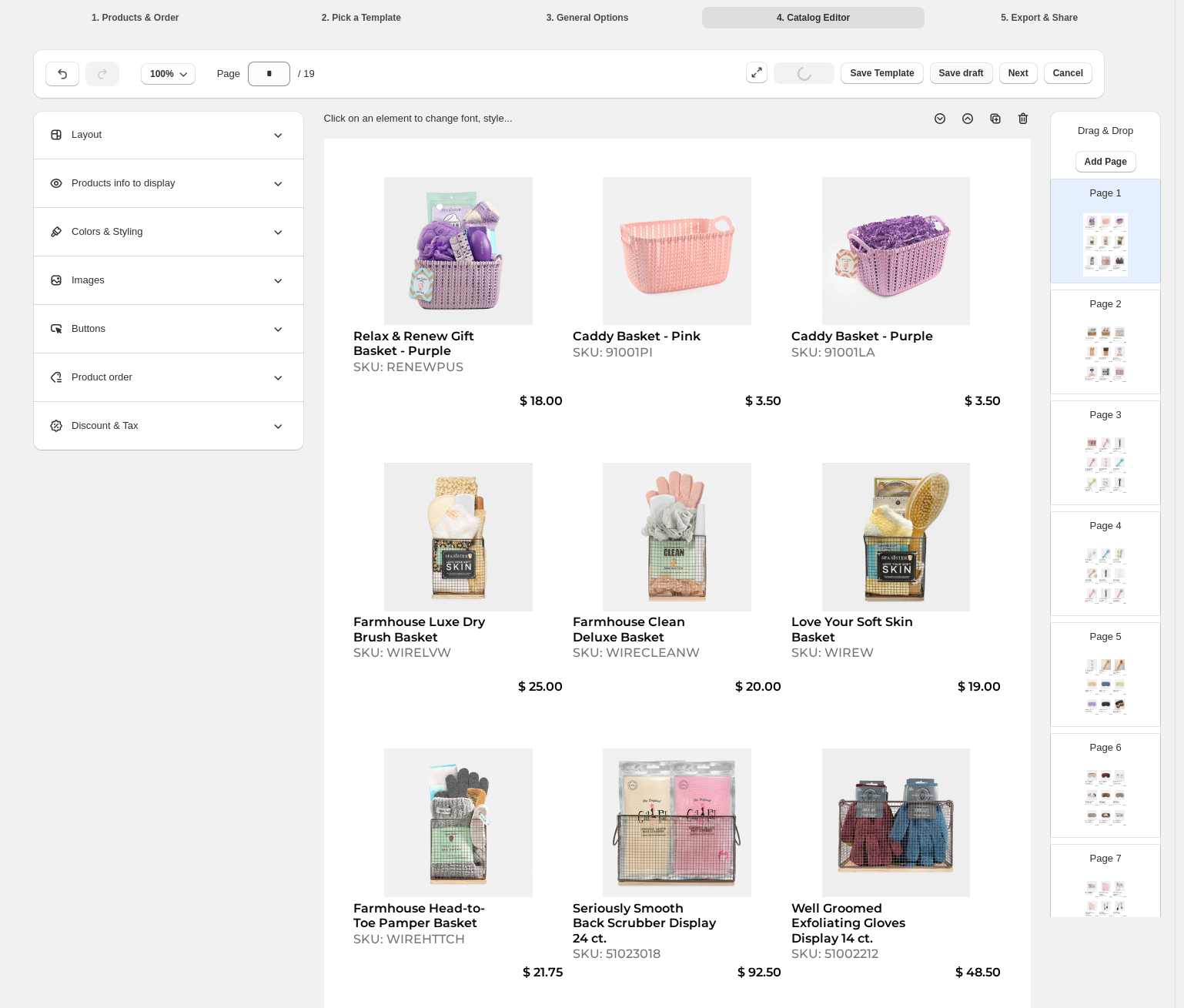
click at [972, 75] on span "Save draft" at bounding box center [961, 73] width 45 height 13
